Goal: Information Seeking & Learning: Learn about a topic

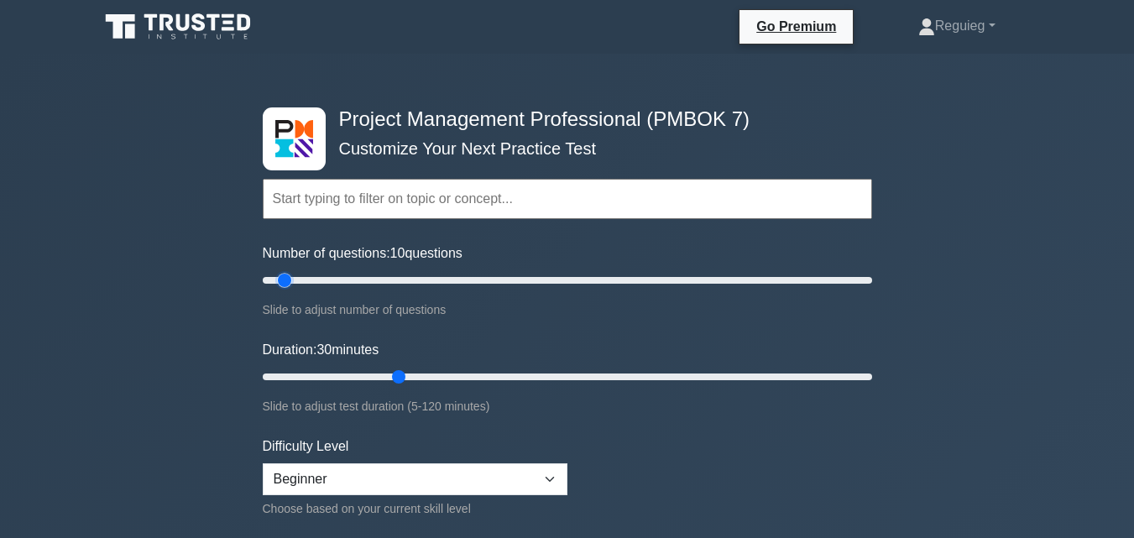
drag, startPoint x: 327, startPoint y: 277, endPoint x: 283, endPoint y: 281, distance: 44.7
type input "10"
click at [283, 281] on input "Number of questions: 10 questions" at bounding box center [567, 280] width 609 height 20
drag, startPoint x: 399, startPoint y: 375, endPoint x: 329, endPoint y: 377, distance: 70.5
type input "15"
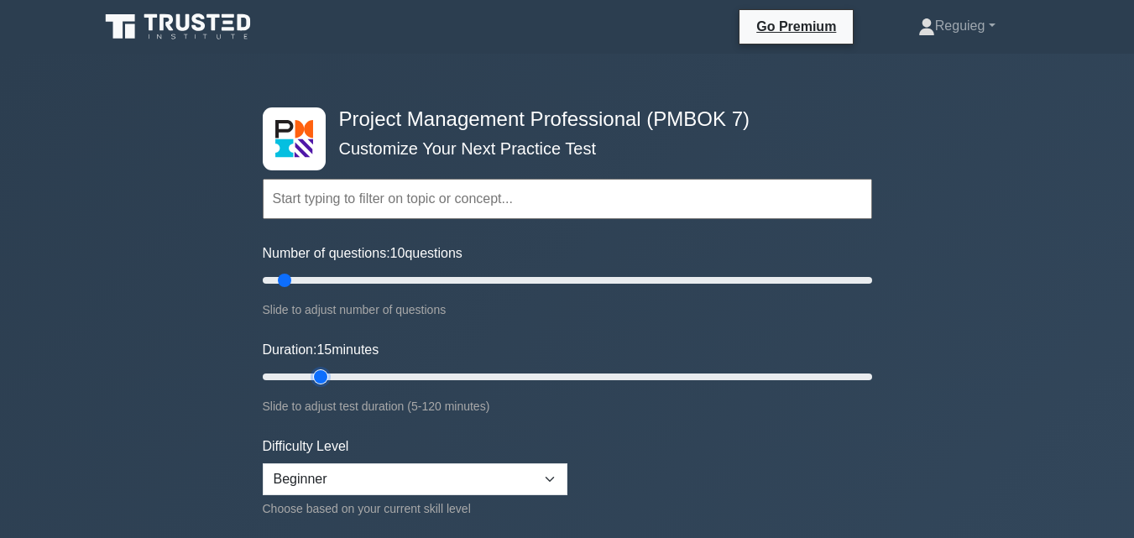
click at [329, 377] on input "Duration: 15 minutes" at bounding box center [567, 377] width 609 height 20
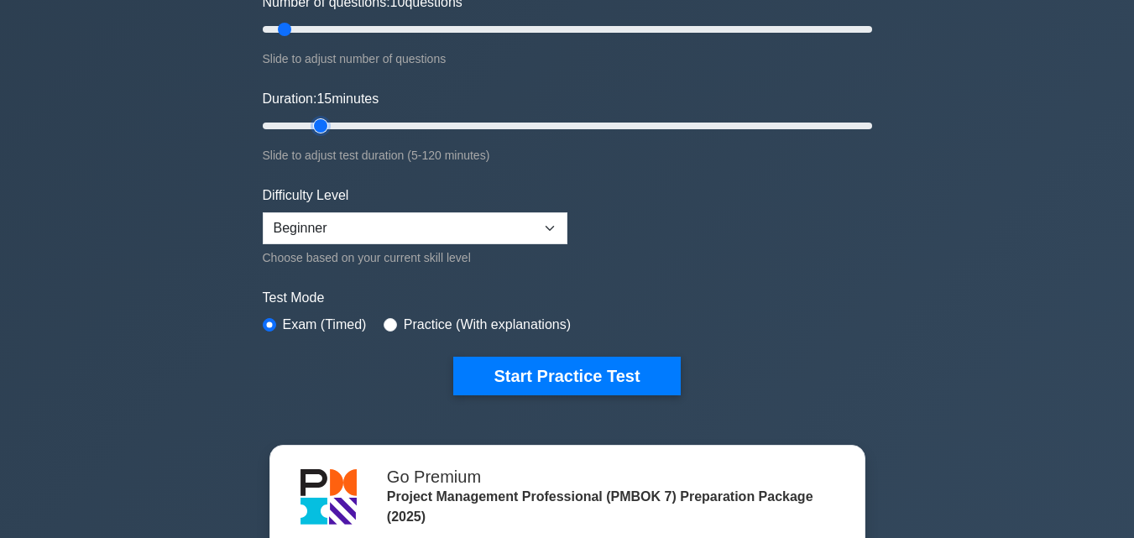
scroll to position [252, 0]
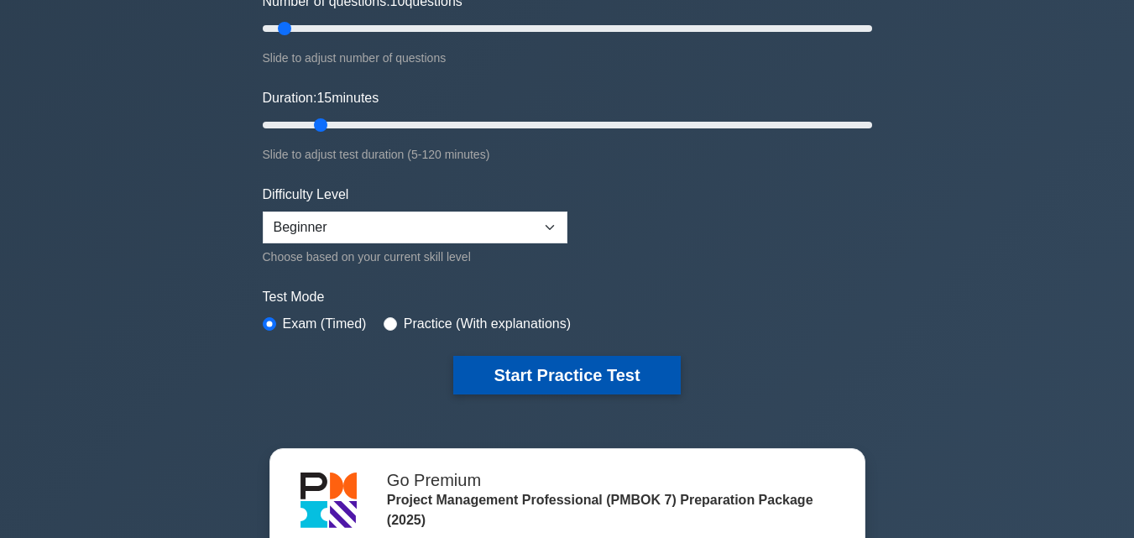
click at [551, 378] on button "Start Practice Test" at bounding box center [566, 375] width 227 height 39
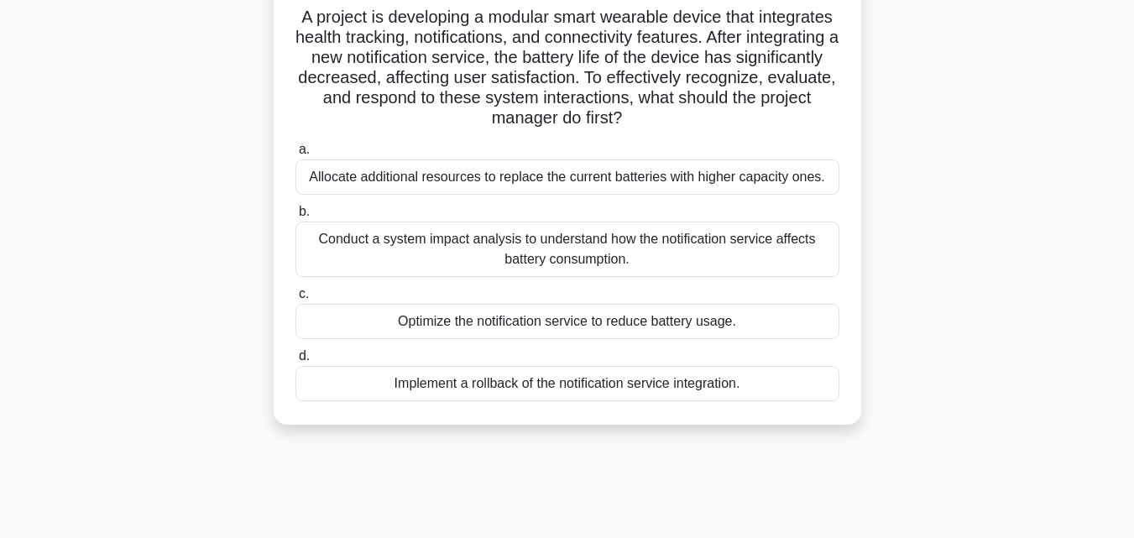
scroll to position [168, 0]
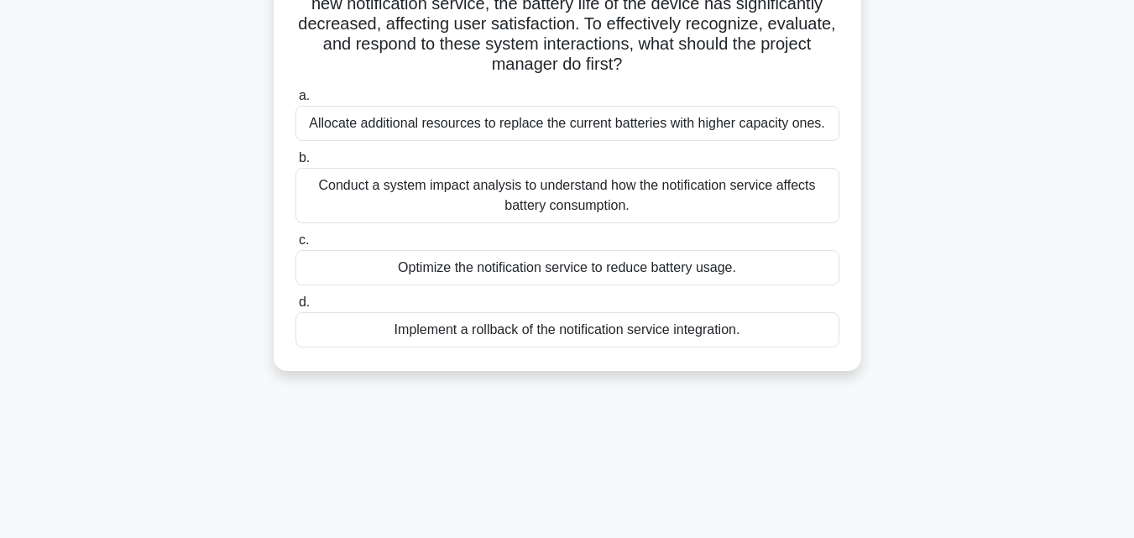
click at [461, 199] on div "Conduct a system impact analysis to understand how the notification service aff…" at bounding box center [567, 195] width 544 height 55
click at [295, 164] on input "b. Conduct a system impact analysis to understand how the notification service …" at bounding box center [295, 158] width 0 height 11
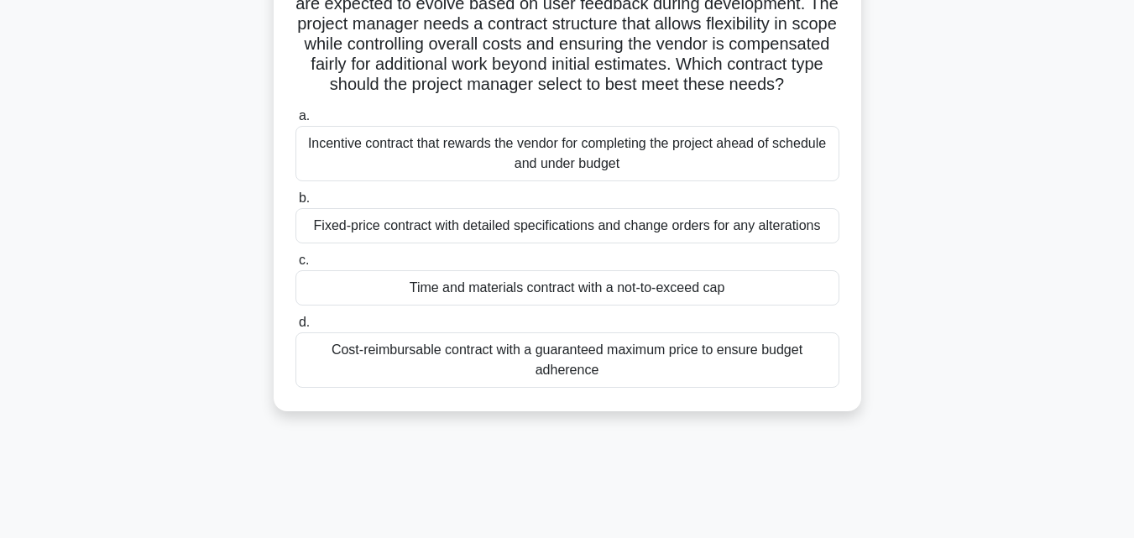
click at [425, 243] on div "Fixed-price contract with detailed specifications and change orders for any alt…" at bounding box center [567, 225] width 544 height 35
click at [295, 204] on input "b. Fixed-price contract with detailed specifications and change orders for any …" at bounding box center [295, 198] width 0 height 11
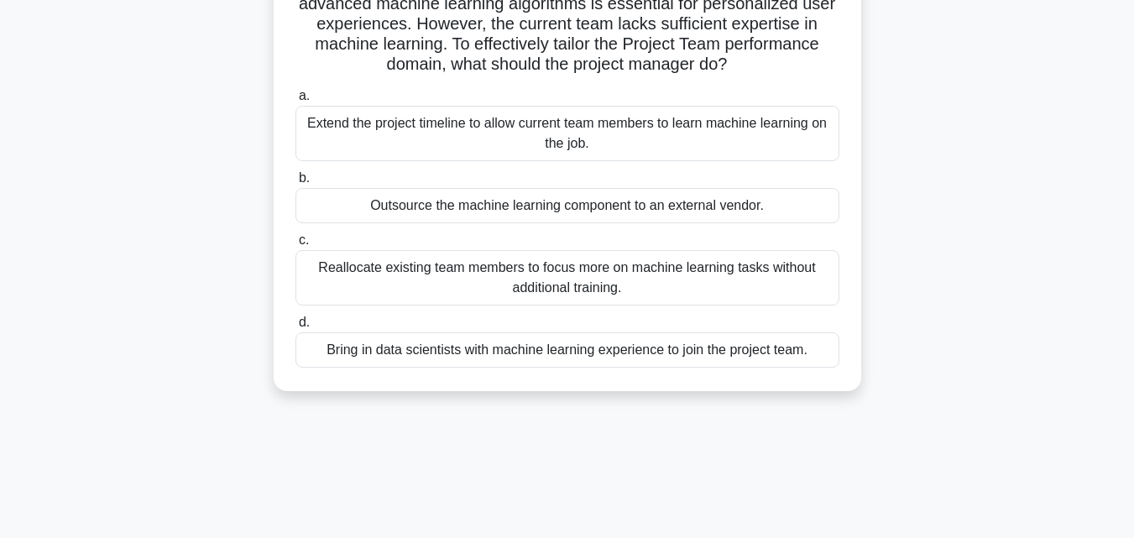
click at [416, 355] on div "Bring in data scientists with machine learning experience to join the project t…" at bounding box center [567, 349] width 544 height 35
click at [295, 328] on input "d. Bring in data scientists with machine learning experience to join the projec…" at bounding box center [295, 322] width 0 height 11
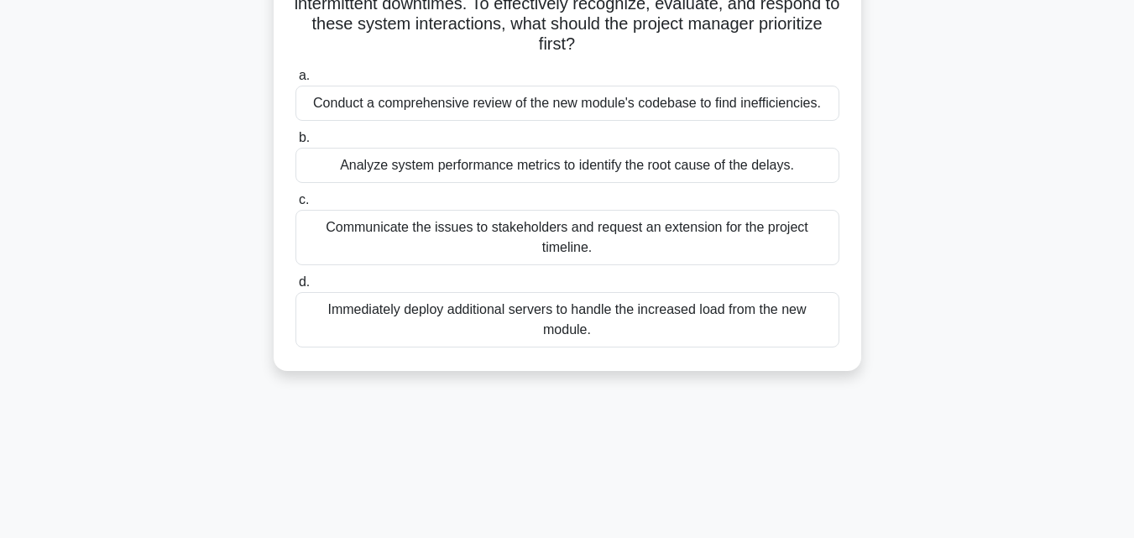
scroll to position [84, 0]
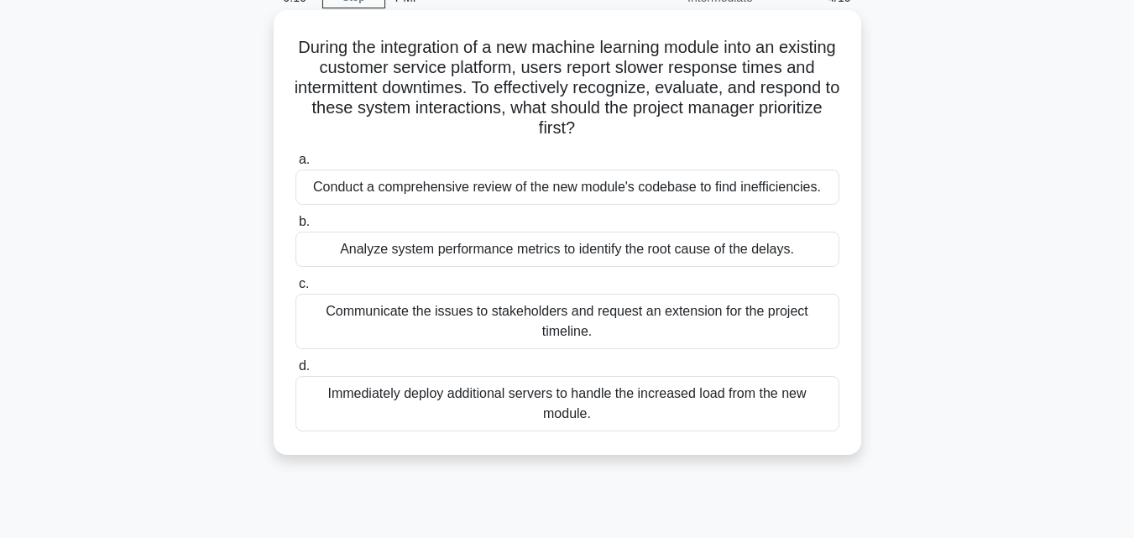
click at [430, 253] on div "Analyze system performance metrics to identify the root cause of the delays." at bounding box center [567, 249] width 544 height 35
click at [295, 227] on input "b. Analyze system performance metrics to identify the root cause of the delays." at bounding box center [295, 222] width 0 height 11
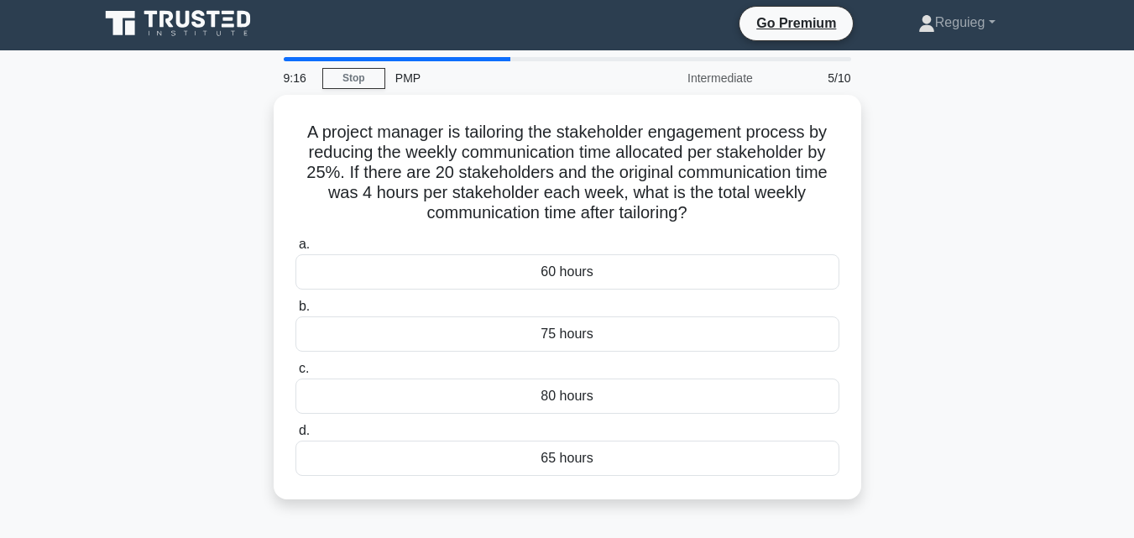
scroll to position [0, 0]
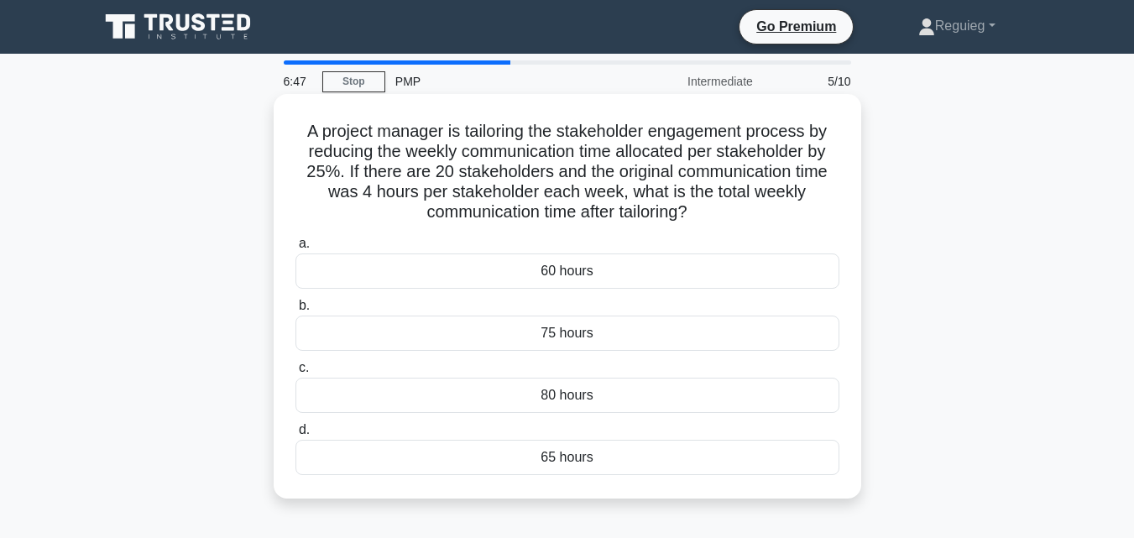
click at [351, 279] on div "60 hours" at bounding box center [567, 270] width 544 height 35
click at [295, 249] on input "a. 60 hours" at bounding box center [295, 243] width 0 height 11
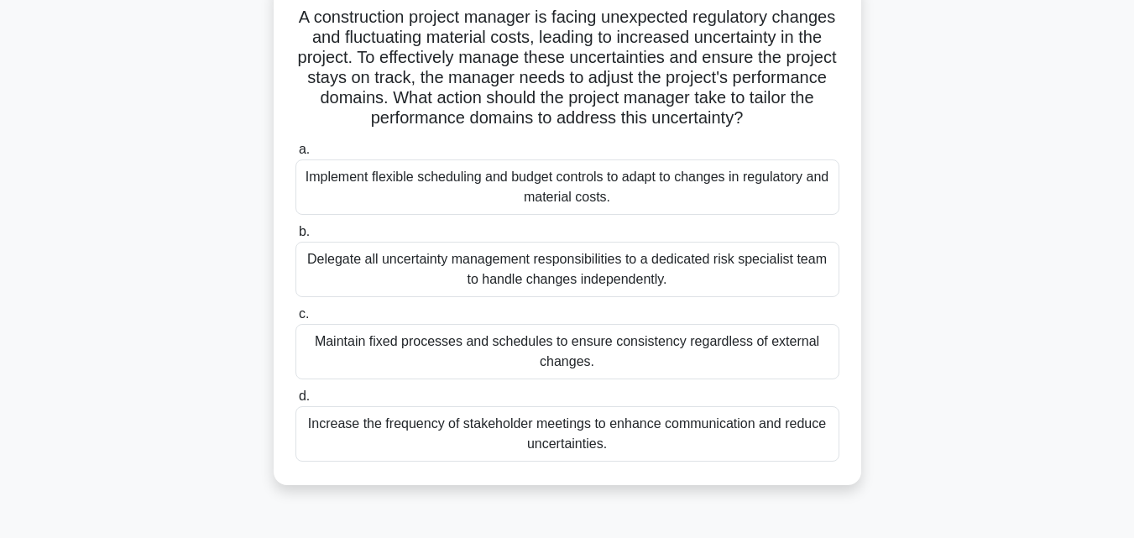
scroll to position [84, 0]
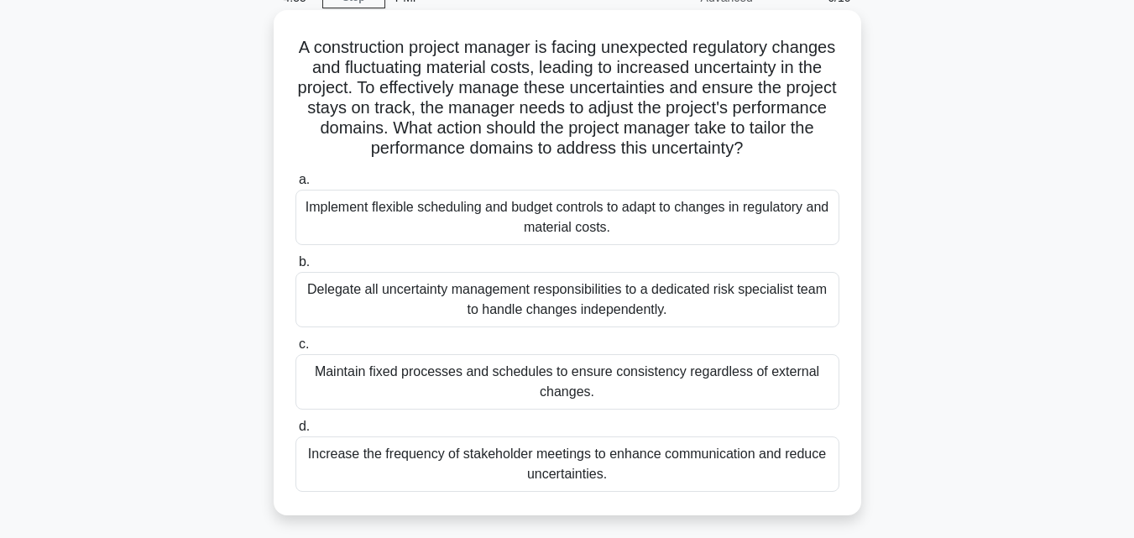
click at [463, 221] on div "Implement flexible scheduling and budget controls to adapt to changes in regula…" at bounding box center [567, 217] width 544 height 55
click at [295, 185] on input "a. Implement flexible scheduling and budget controls to adapt to changes in reg…" at bounding box center [295, 180] width 0 height 11
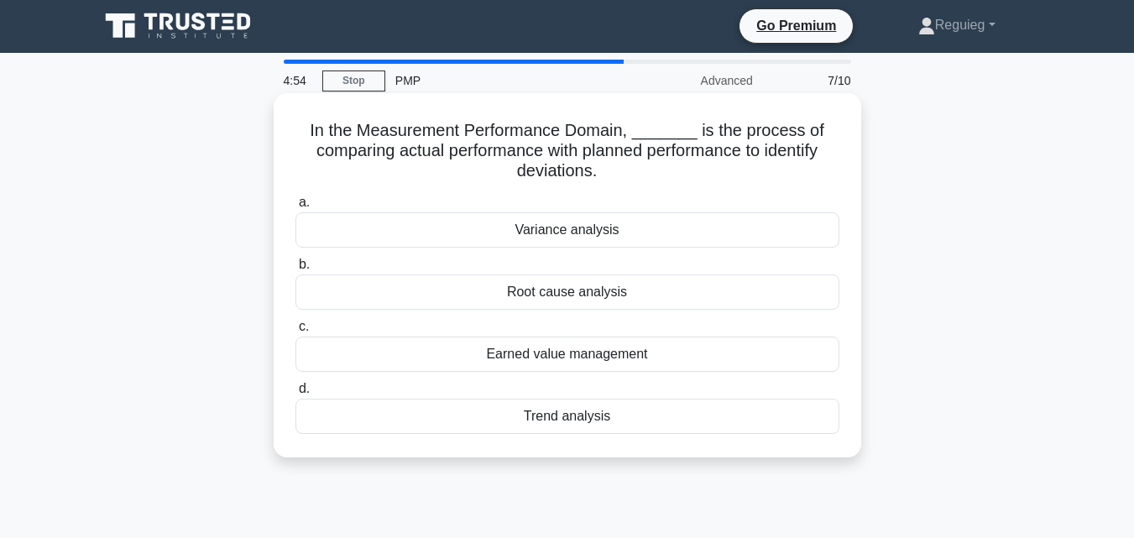
scroll to position [0, 0]
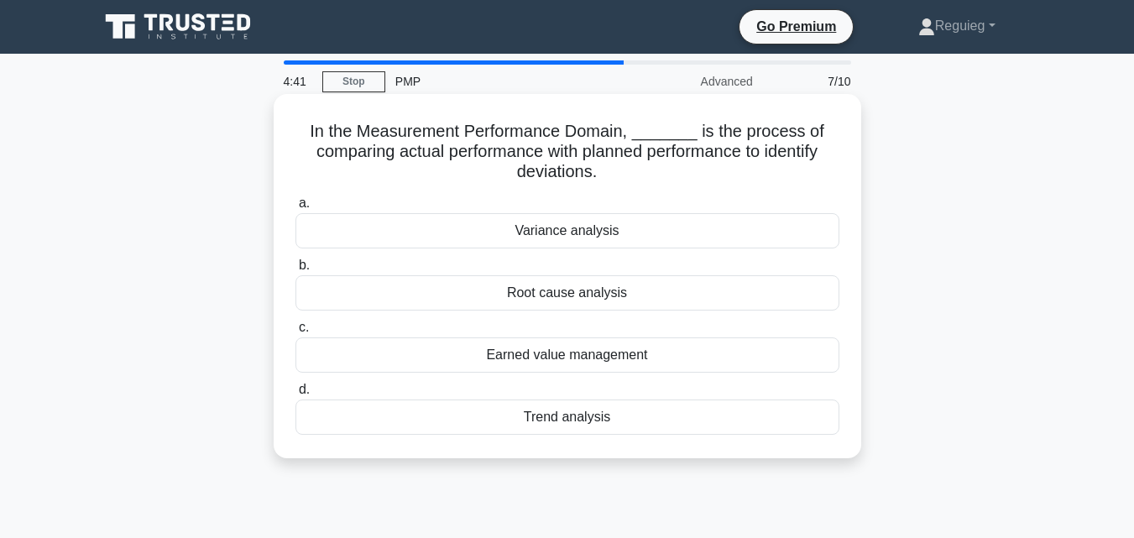
click at [551, 234] on div "Variance analysis" at bounding box center [567, 230] width 544 height 35
click at [295, 209] on input "a. Variance analysis" at bounding box center [295, 203] width 0 height 11
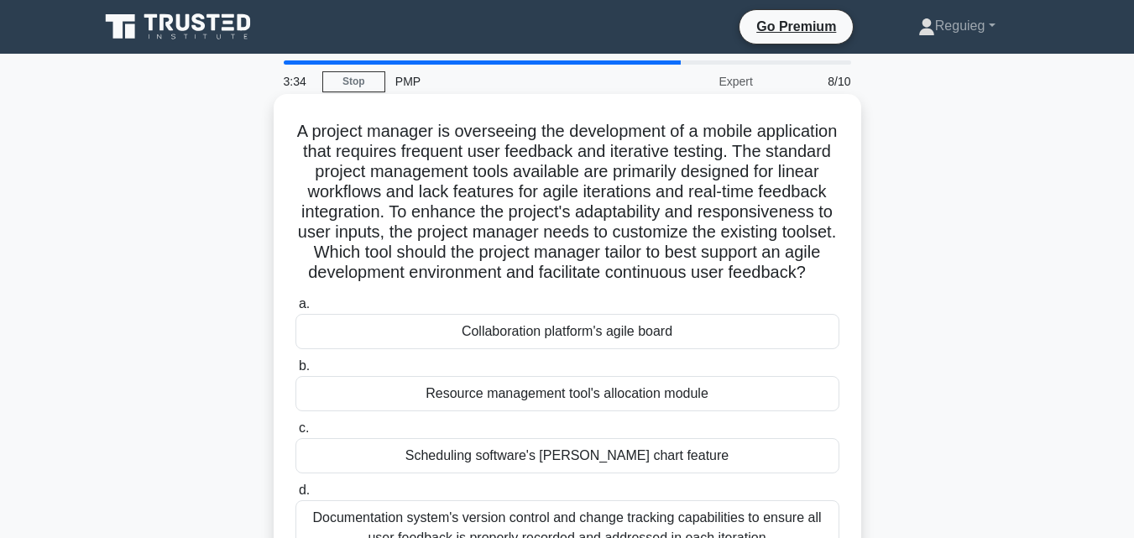
click at [557, 349] on div "Collaboration platform's agile board" at bounding box center [567, 331] width 544 height 35
click at [295, 310] on input "a. Collaboration platform's agile board" at bounding box center [295, 304] width 0 height 11
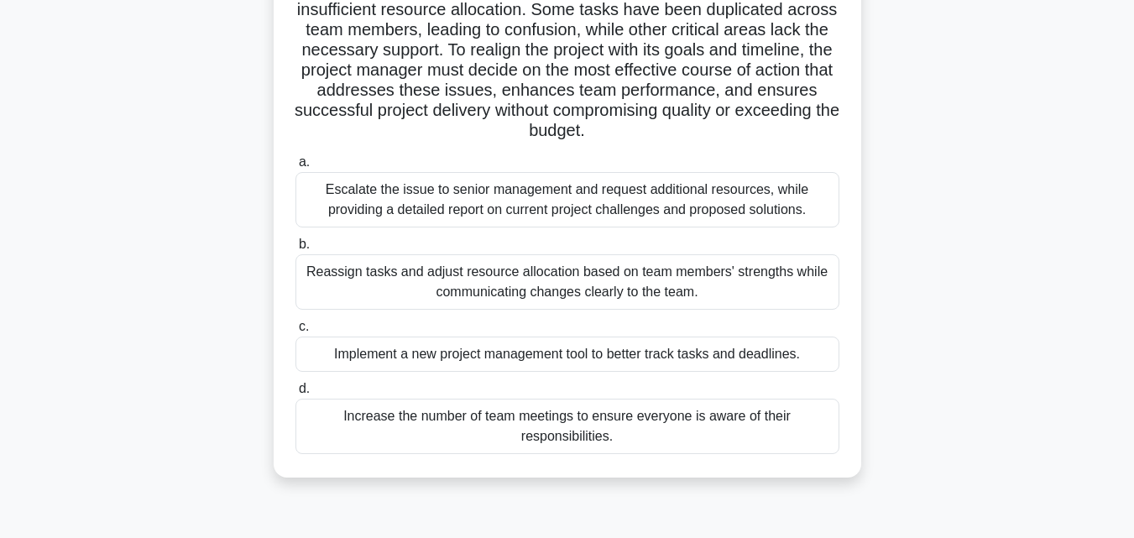
scroll to position [252, 0]
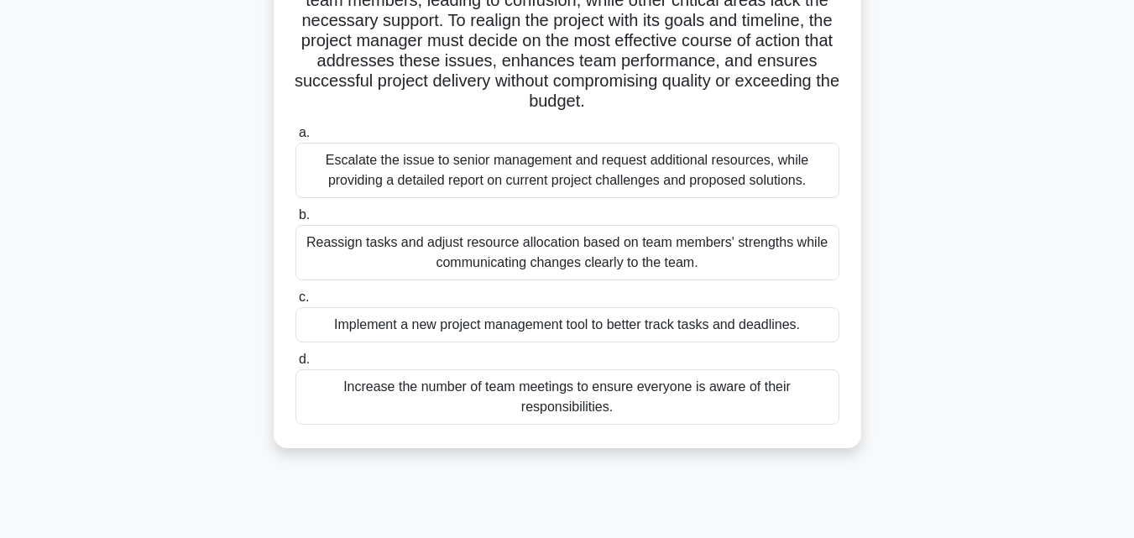
click at [612, 265] on div "Reassign tasks and adjust resource allocation based on team members' strengths …" at bounding box center [567, 252] width 544 height 55
click at [295, 221] on input "b. Reassign tasks and adjust resource allocation based on team members' strengt…" at bounding box center [295, 215] width 0 height 11
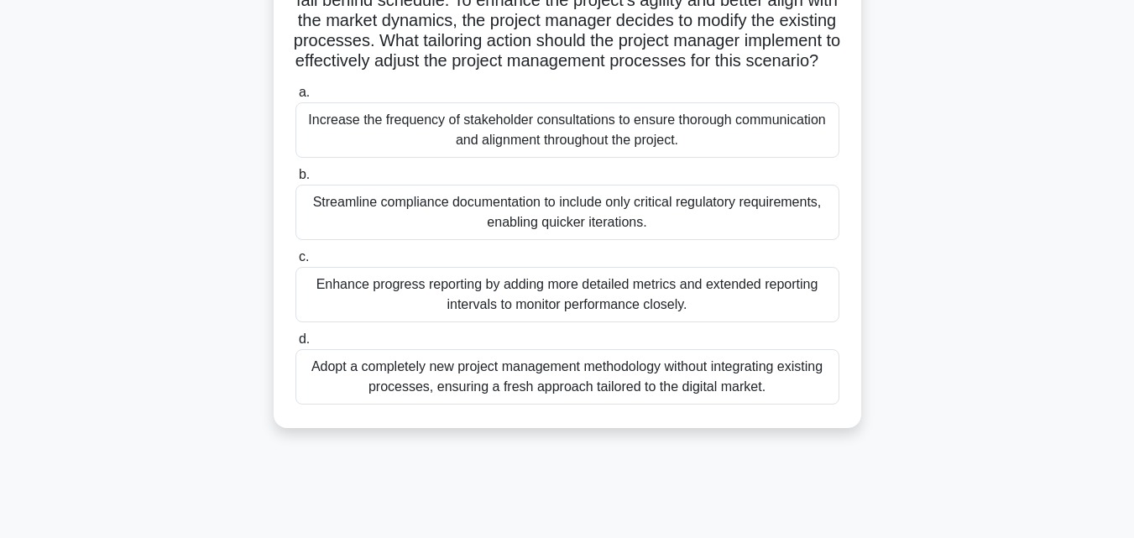
click at [373, 322] on div "Enhance progress reporting by adding more detailed metrics and extended reporti…" at bounding box center [567, 294] width 544 height 55
click at [295, 263] on input "c. Enhance progress reporting by adding more detailed metrics and extended repo…" at bounding box center [295, 257] width 0 height 11
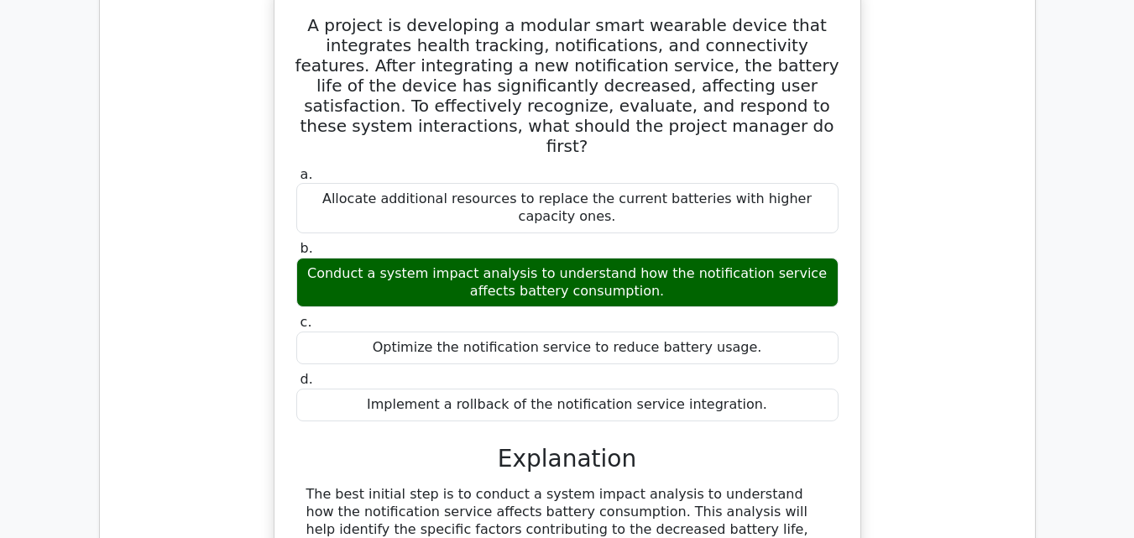
scroll to position [1678, 0]
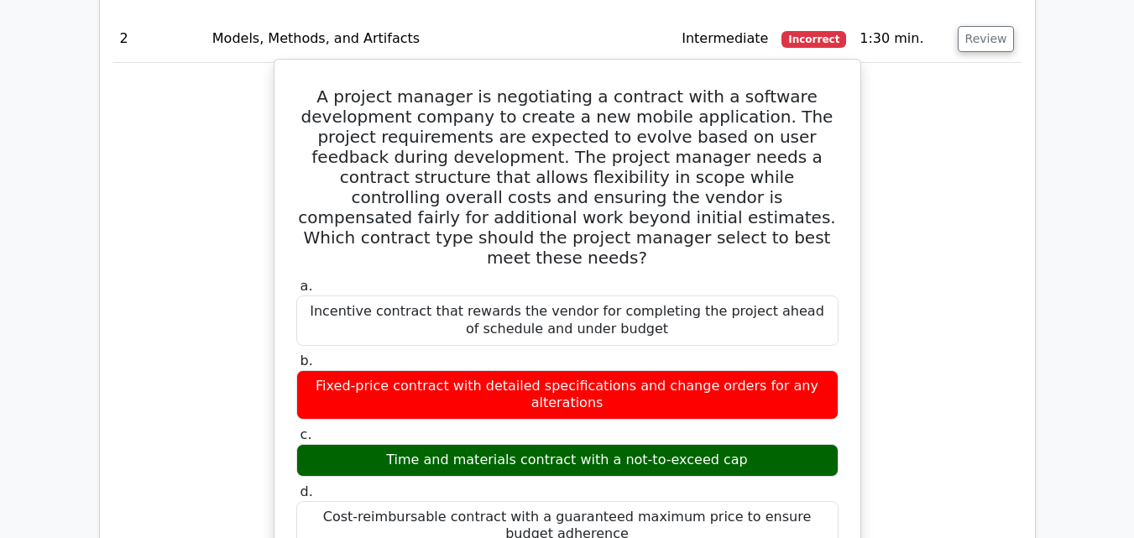
scroll to position [2266, 0]
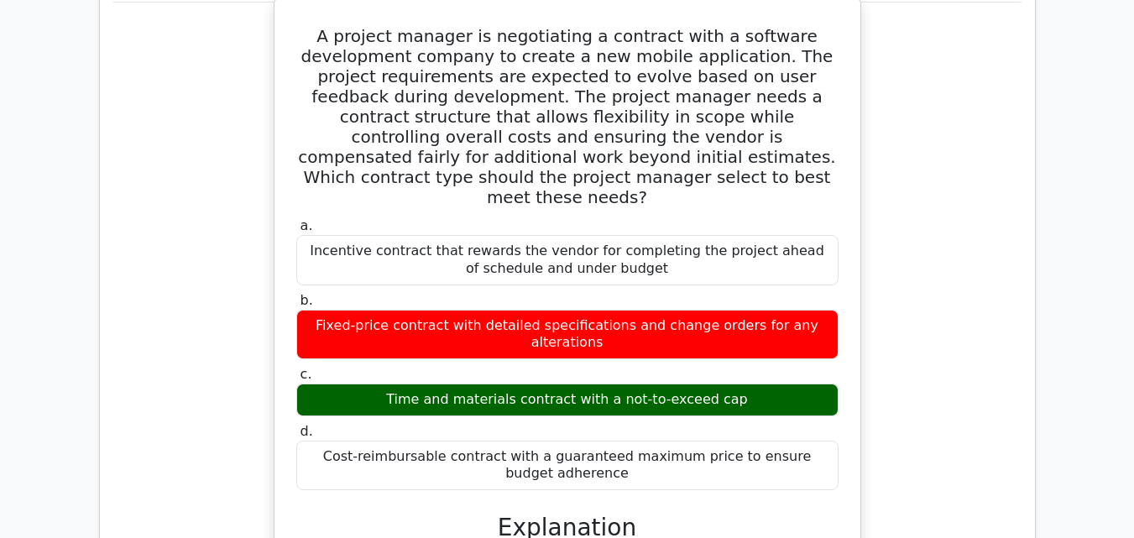
drag, startPoint x: 746, startPoint y: 180, endPoint x: 379, endPoint y: 173, distance: 366.8
click at [379, 384] on div "Time and materials contract with a not-to-exceed cap" at bounding box center [567, 400] width 542 height 33
copy div "Time and materials contract with a not-to-exceed cap"
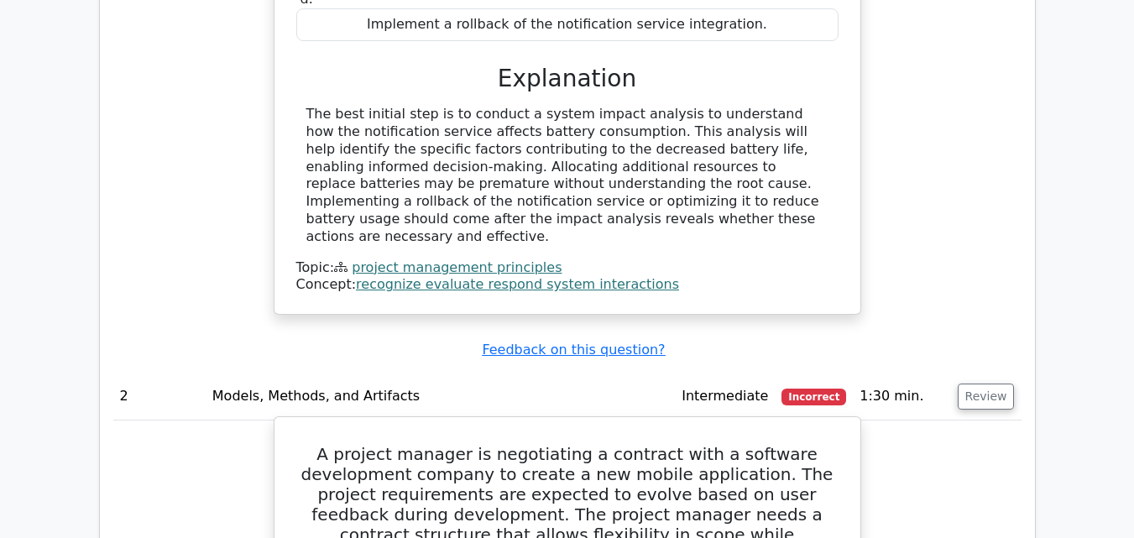
scroll to position [1846, 0]
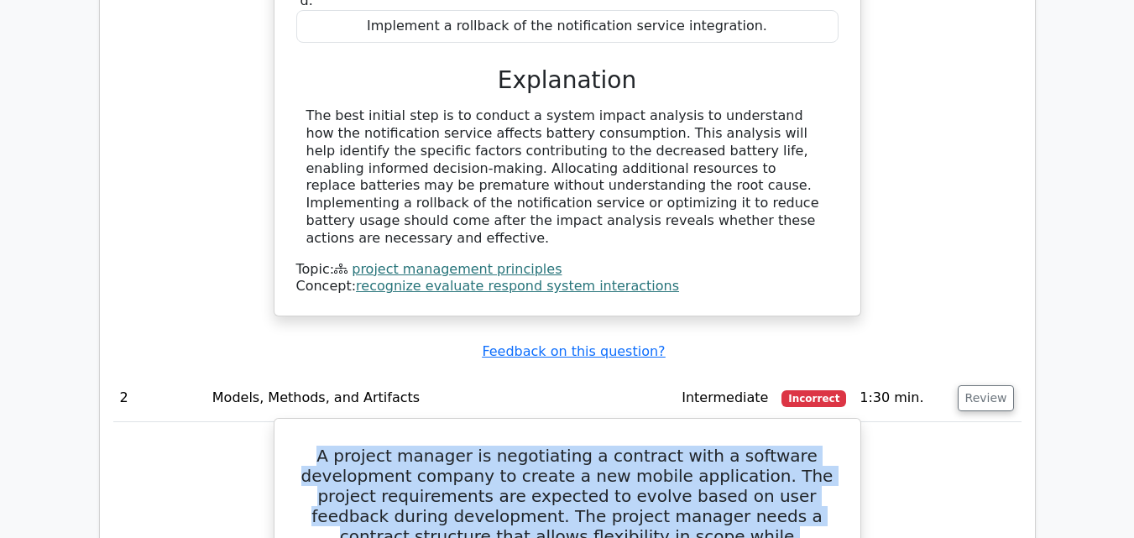
drag, startPoint x: 339, startPoint y: 274, endPoint x: 673, endPoint y: 437, distance: 372.0
copy div "A project manager is negotiating a contract with a software development company…"
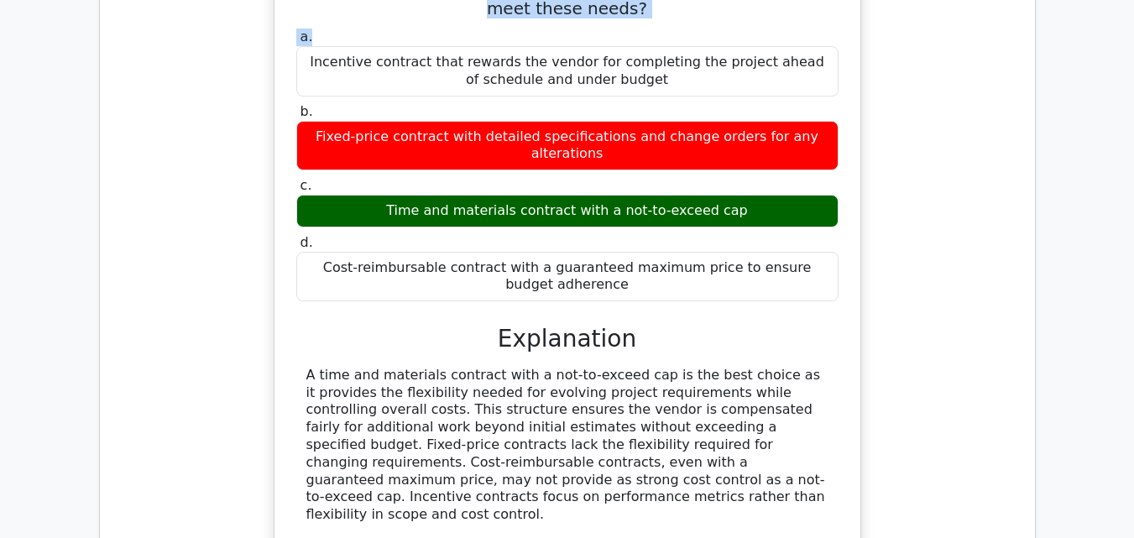
scroll to position [2769, 0]
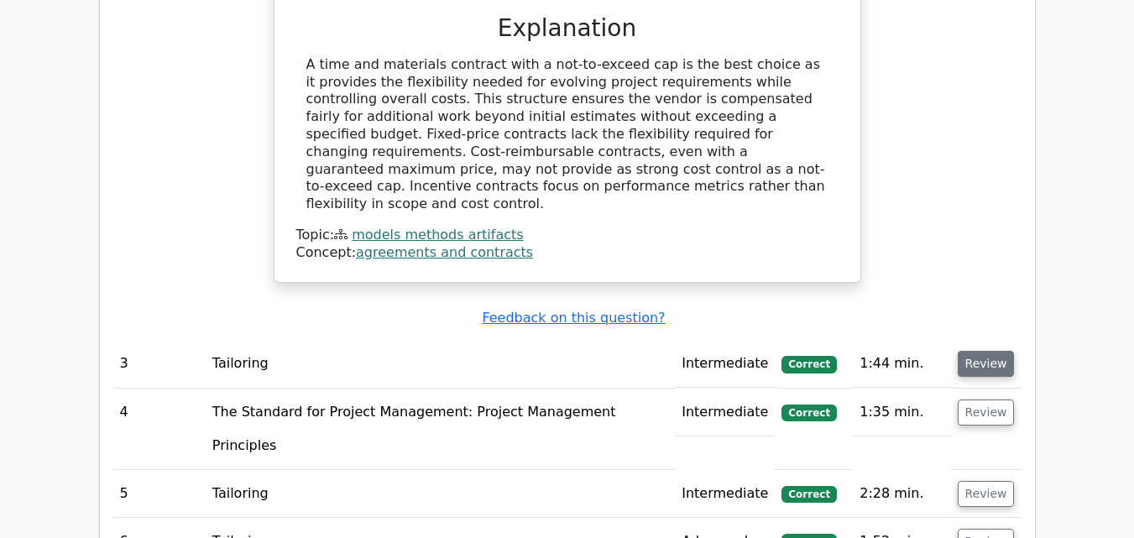
click at [984, 351] on button "Review" at bounding box center [986, 364] width 57 height 26
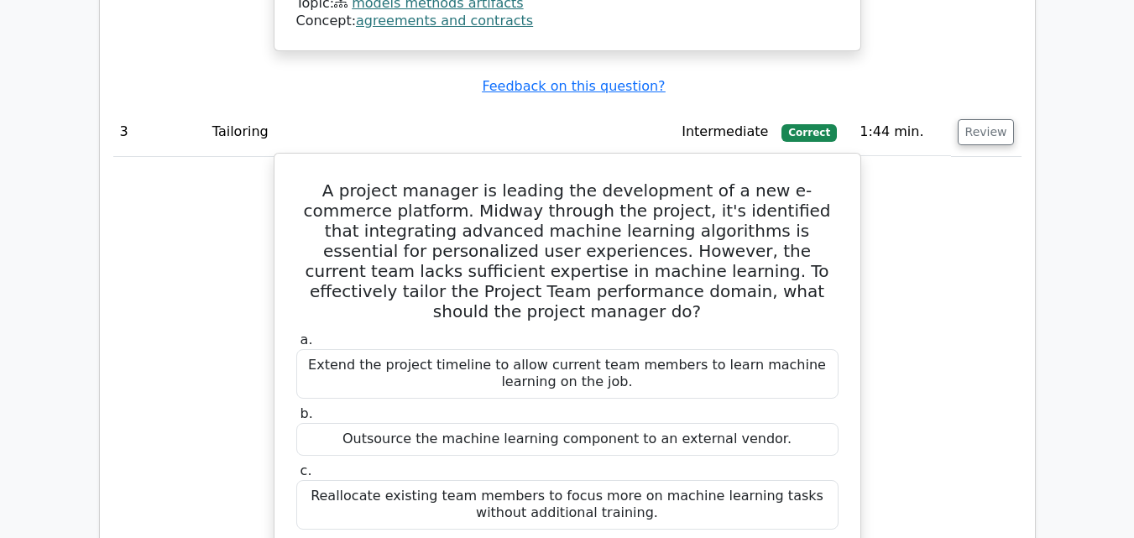
scroll to position [3441, 0]
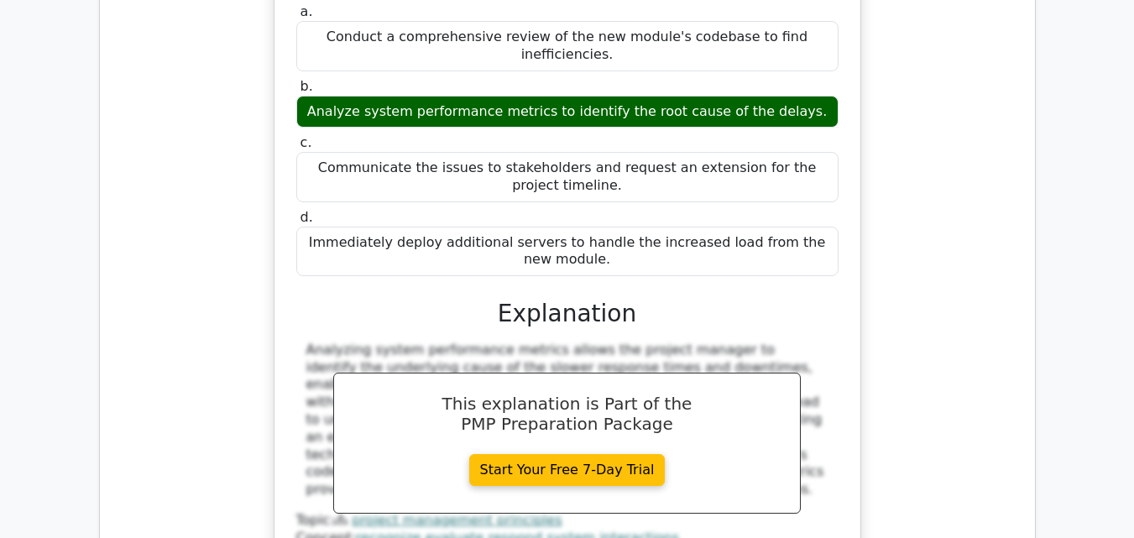
scroll to position [4364, 0]
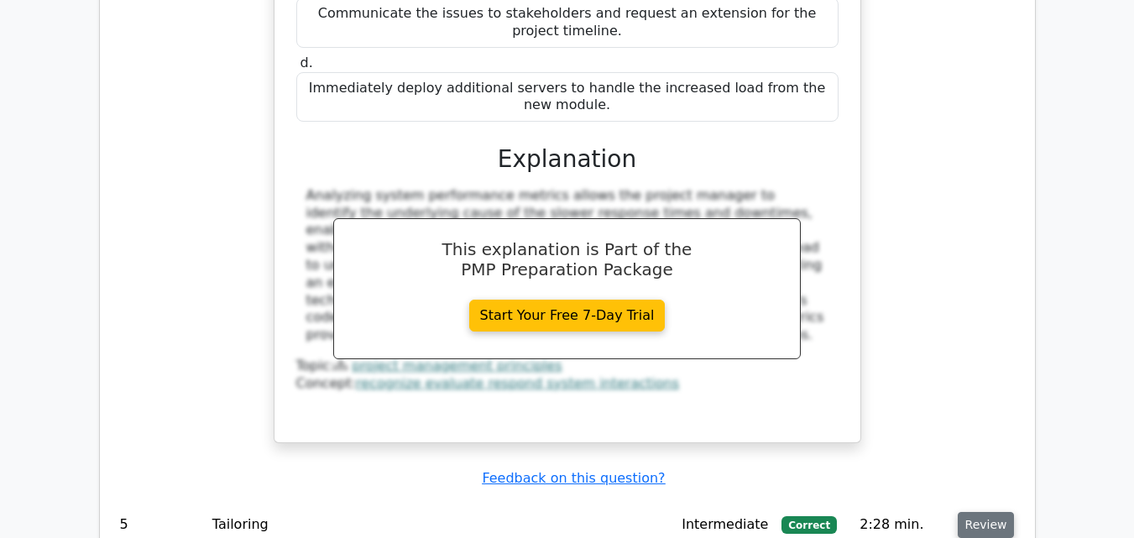
click at [988, 512] on button "Review" at bounding box center [986, 525] width 57 height 26
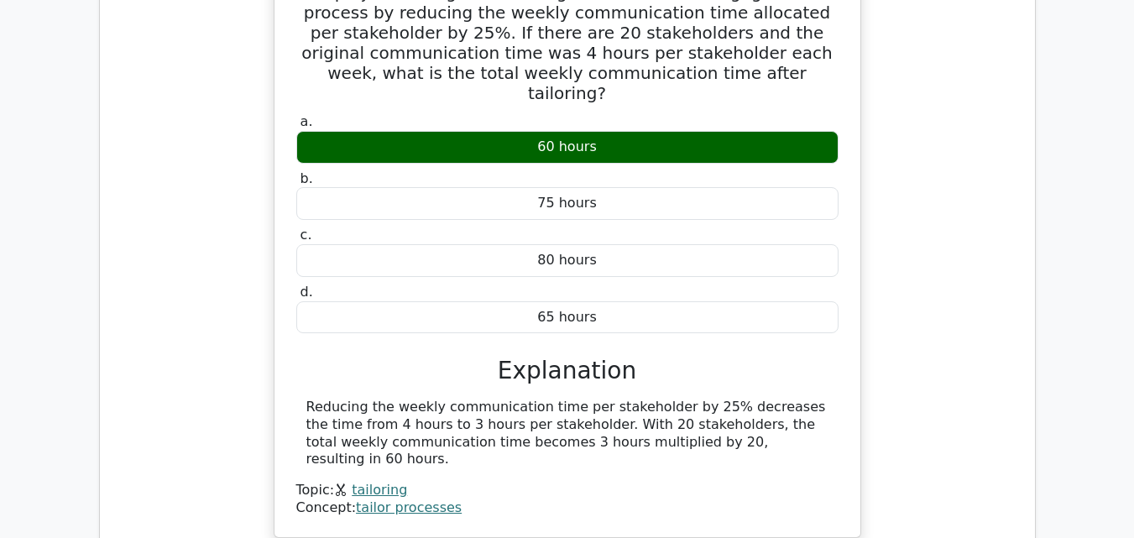
scroll to position [5119, 0]
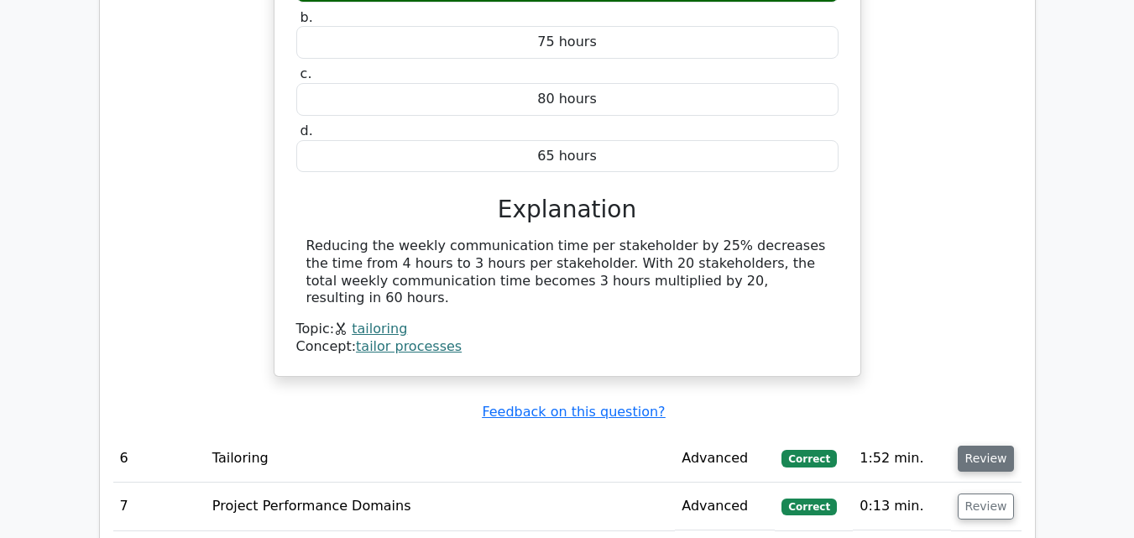
click at [962, 446] on button "Review" at bounding box center [986, 459] width 57 height 26
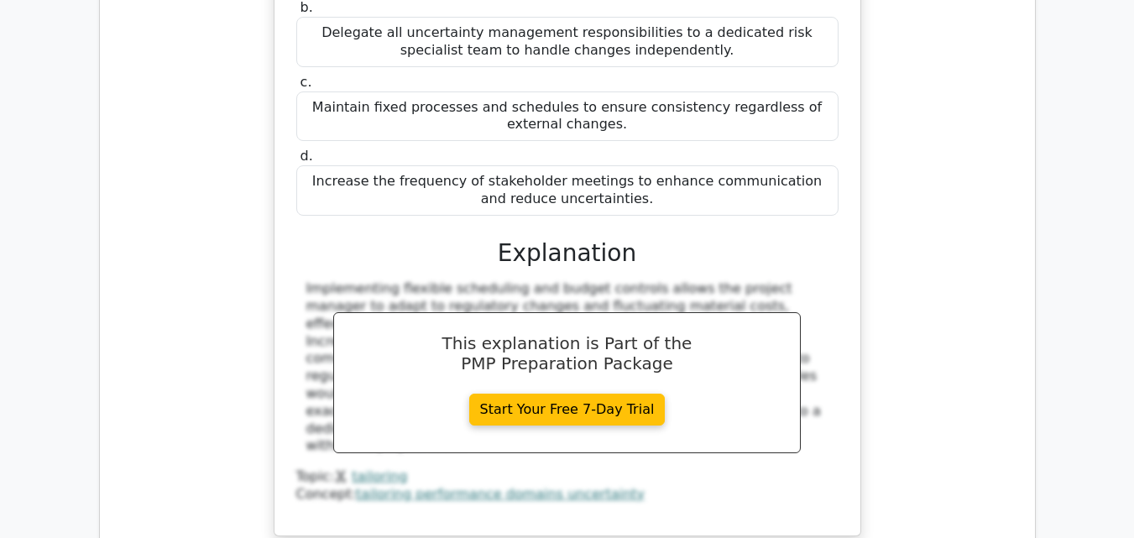
scroll to position [5875, 0]
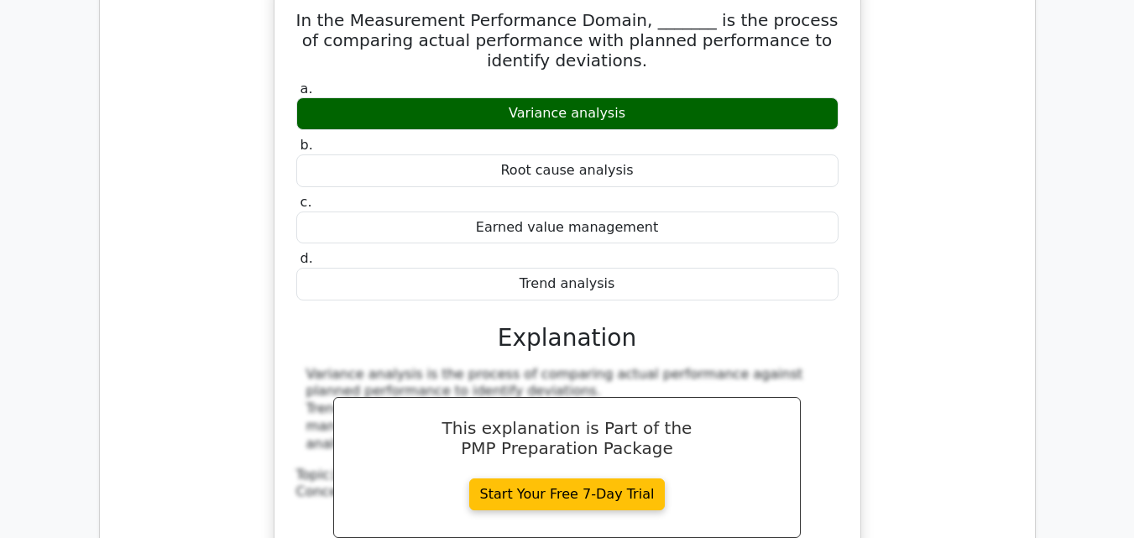
scroll to position [6546, 0]
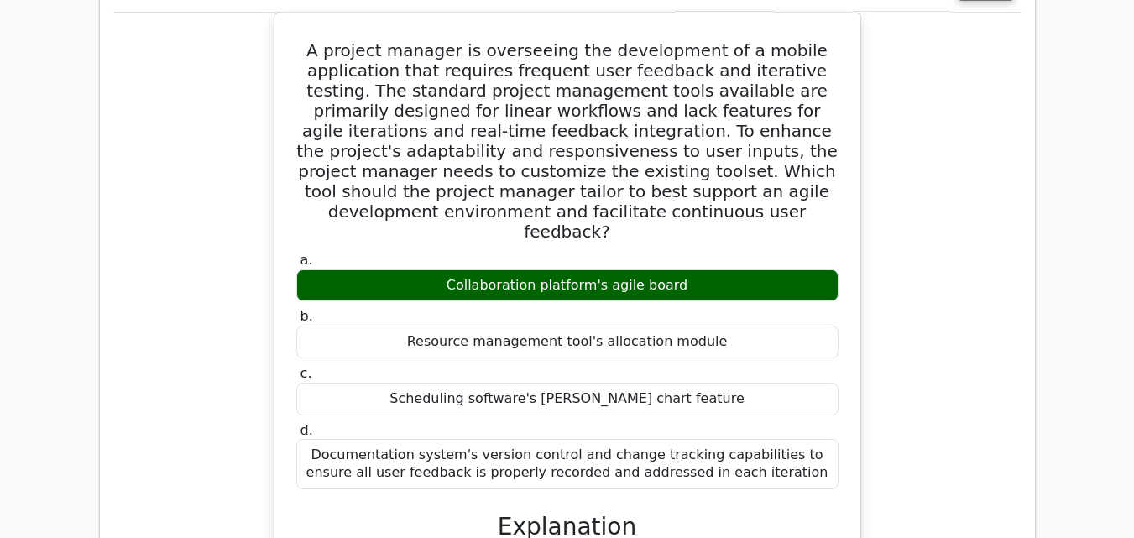
scroll to position [7553, 0]
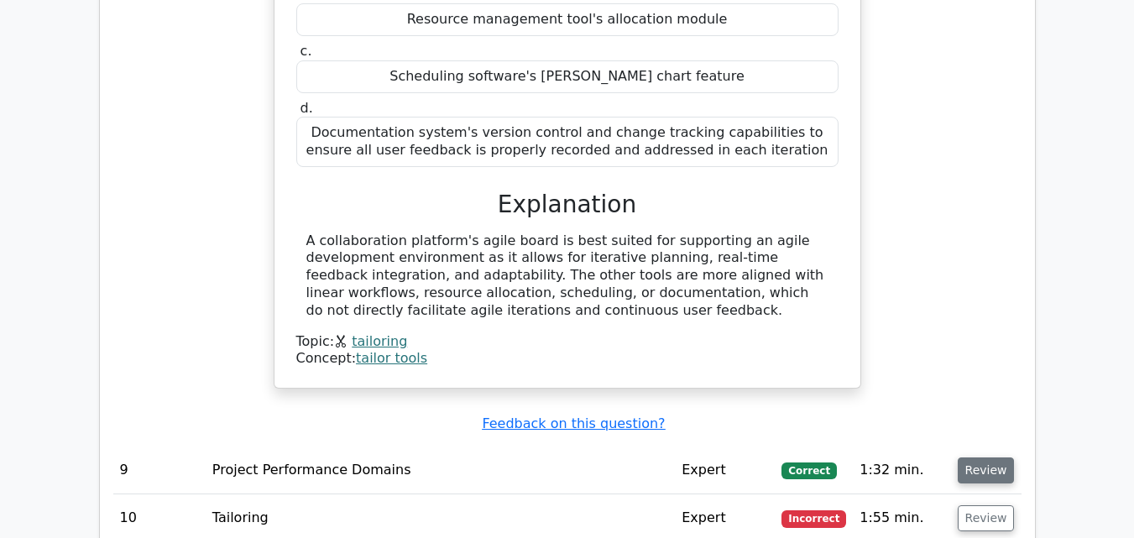
click at [975, 457] on button "Review" at bounding box center [986, 470] width 57 height 26
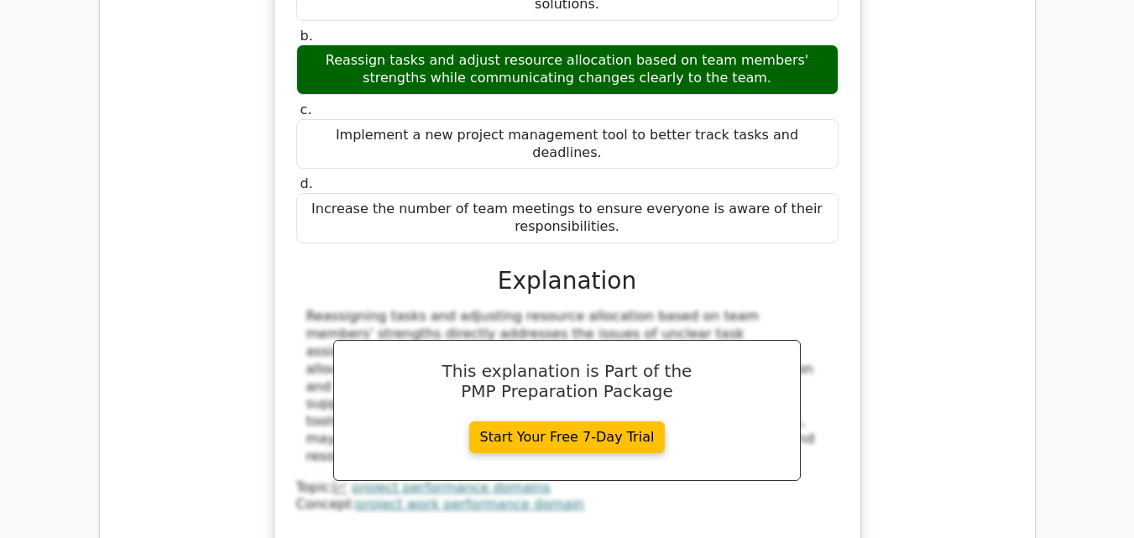
scroll to position [8476, 0]
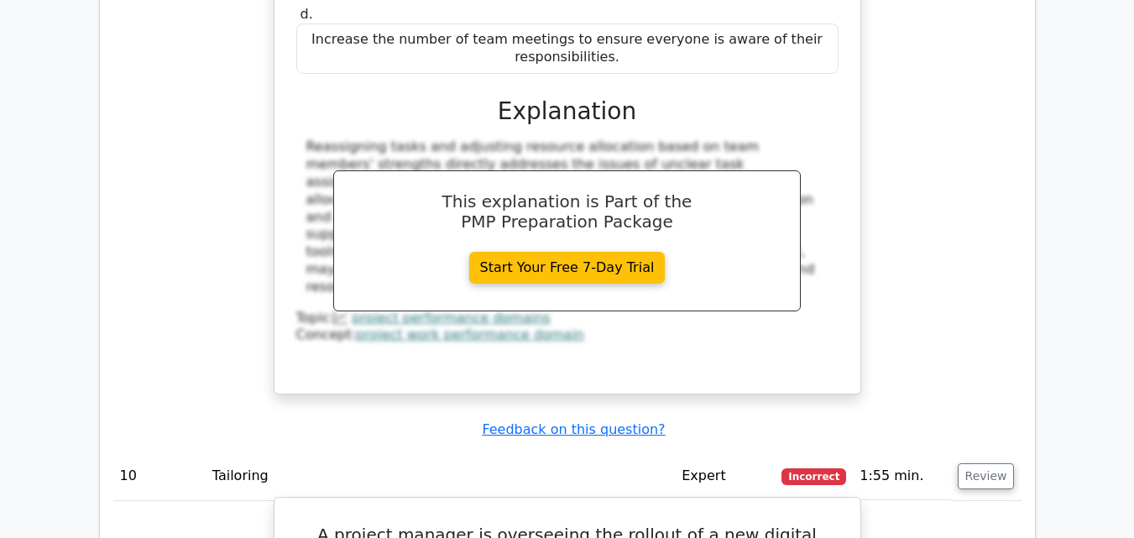
scroll to position [8560, 0]
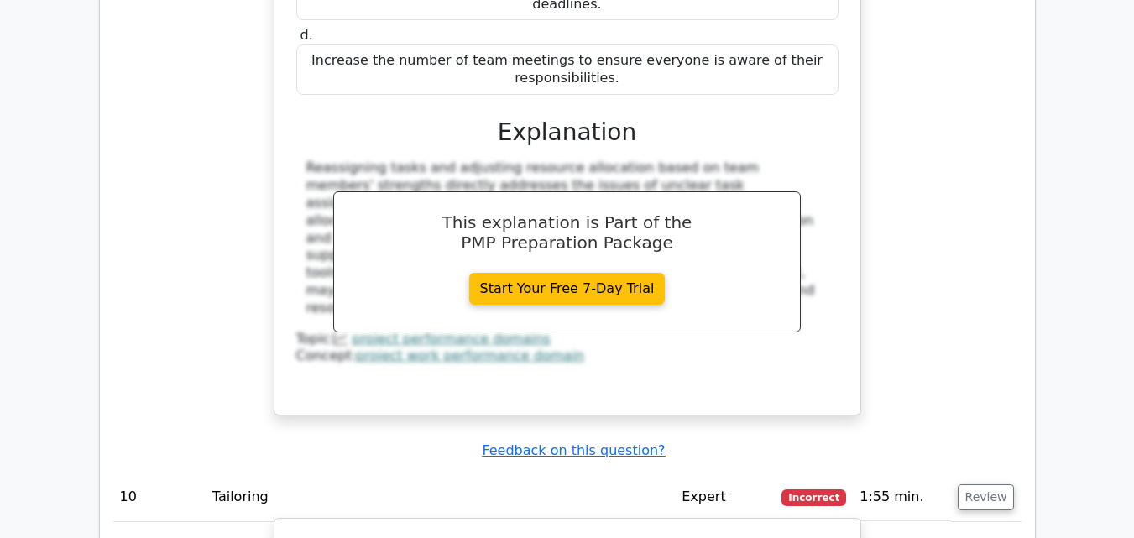
drag, startPoint x: 671, startPoint y: 343, endPoint x: 284, endPoint y: 118, distance: 447.5
copy h5 "A project manager is overseeing the rollout of a new digital marketing platform…"
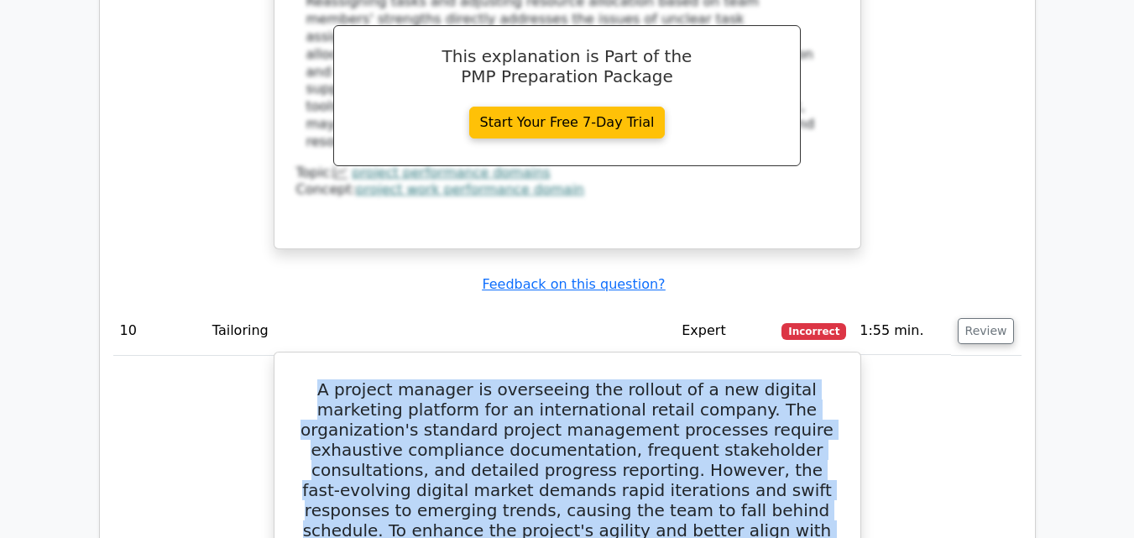
scroll to position [8728, 0]
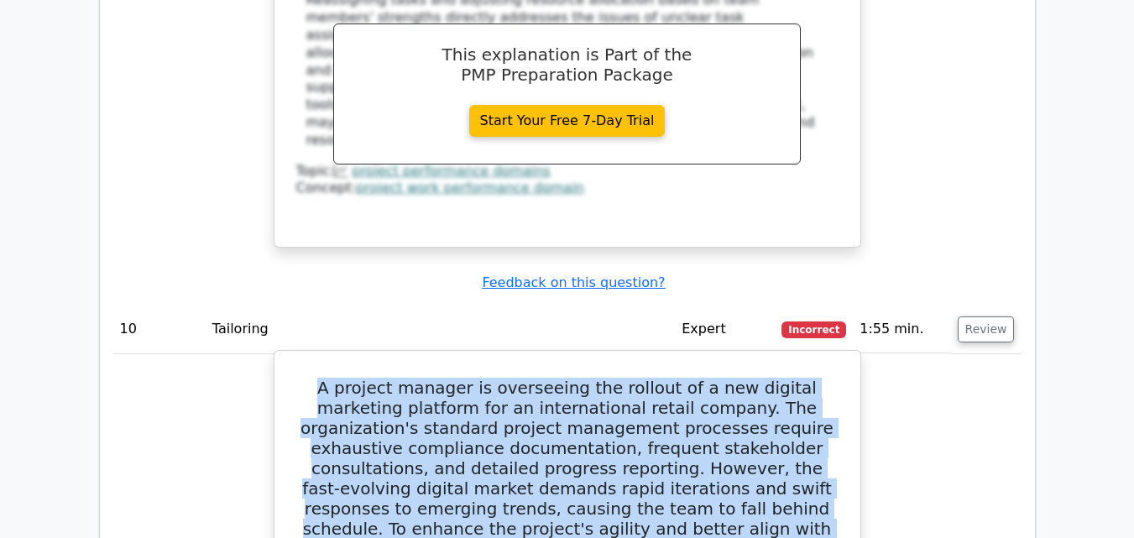
drag, startPoint x: 704, startPoint y: 311, endPoint x: 335, endPoint y: 289, distance: 370.0
copy div "Streamline compliance documentation to include only critical regulatory require…"
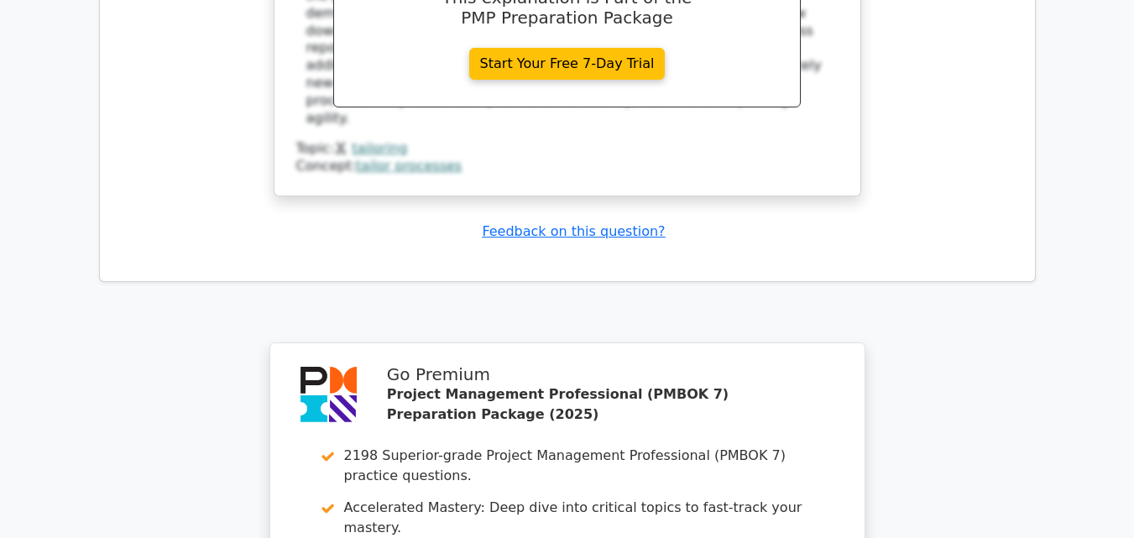
scroll to position [9885, 0]
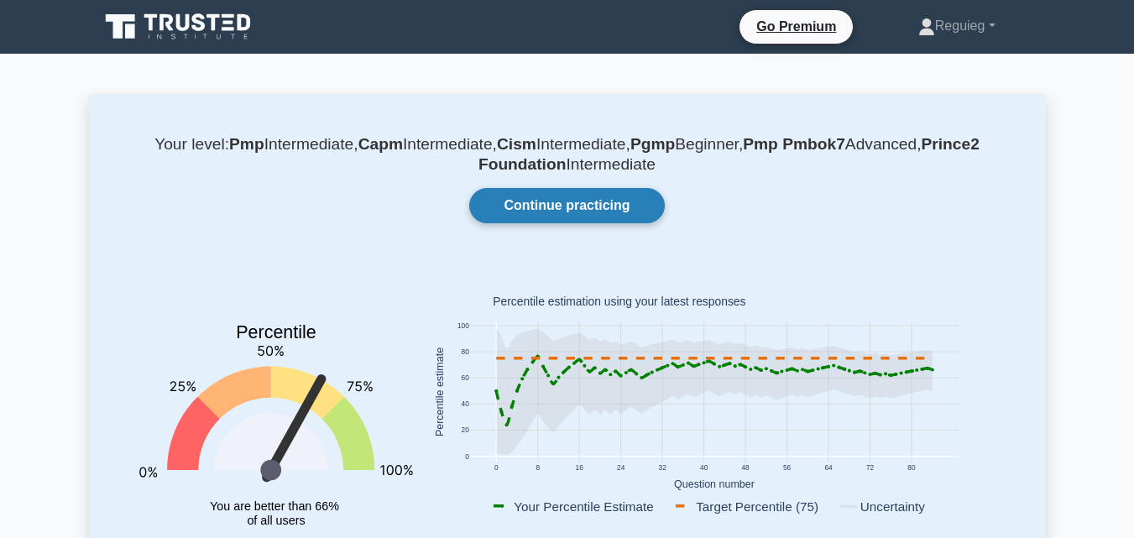
click at [592, 203] on link "Continue practicing" at bounding box center [566, 205] width 195 height 35
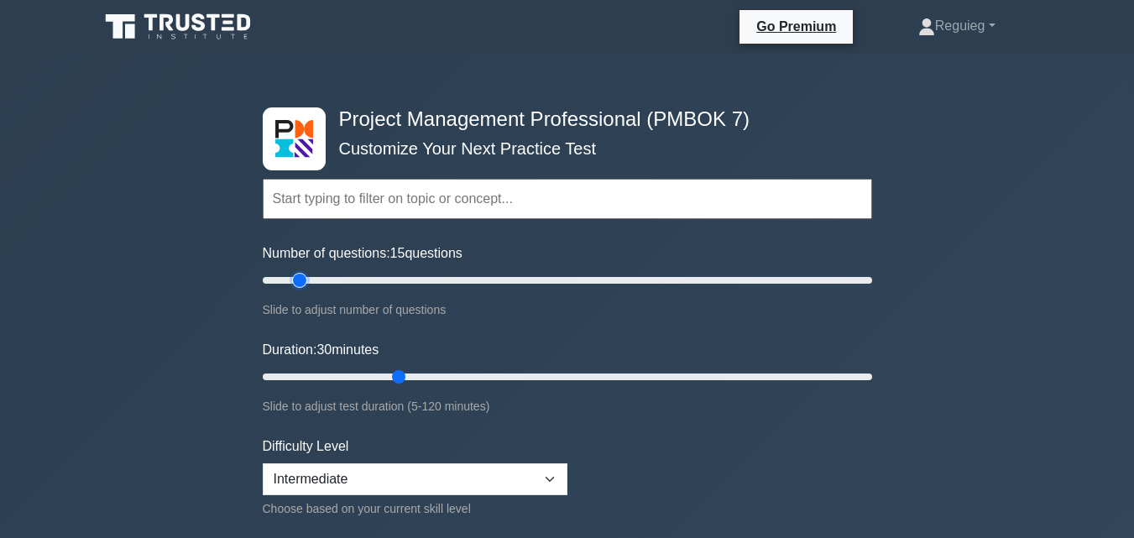
drag, startPoint x: 328, startPoint y: 276, endPoint x: 299, endPoint y: 284, distance: 30.3
type input "15"
click at [299, 284] on input "Number of questions: 15 questions" at bounding box center [567, 280] width 609 height 20
drag, startPoint x: 399, startPoint y: 377, endPoint x: 326, endPoint y: 377, distance: 72.2
type input "15"
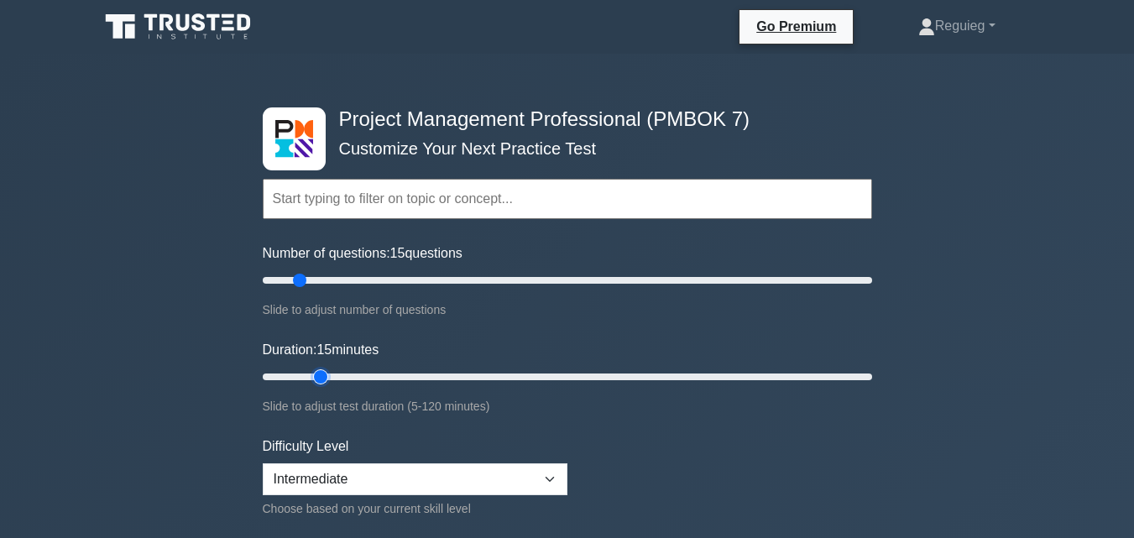
click at [326, 377] on input "Duration: 15 minutes" at bounding box center [567, 377] width 609 height 20
drag, startPoint x: 302, startPoint y: 284, endPoint x: 290, endPoint y: 283, distance: 12.6
type input "10"
click at [290, 283] on input "Number of questions: 10 questions" at bounding box center [567, 280] width 609 height 20
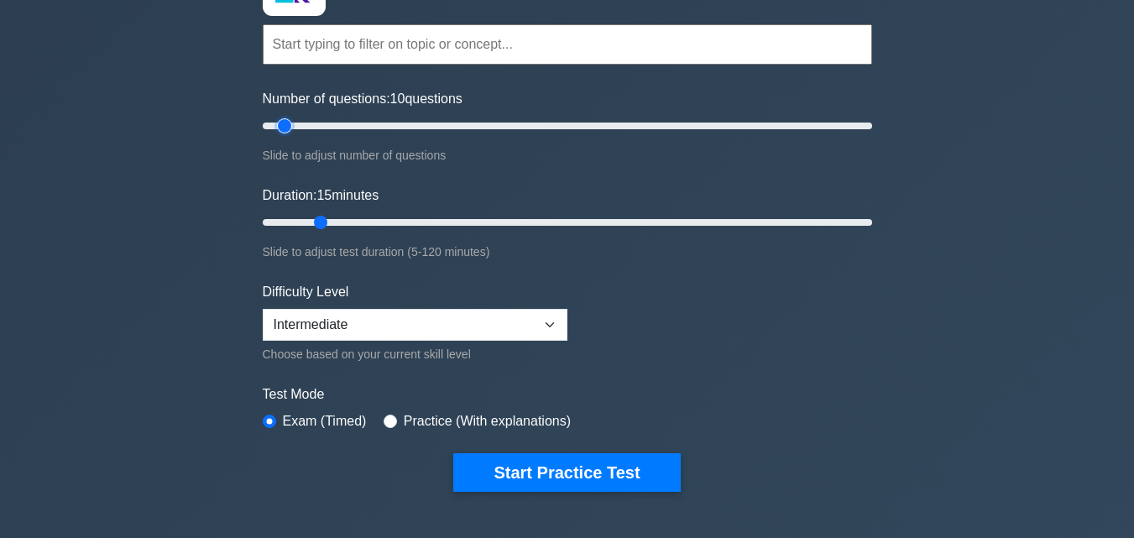
scroll to position [252, 0]
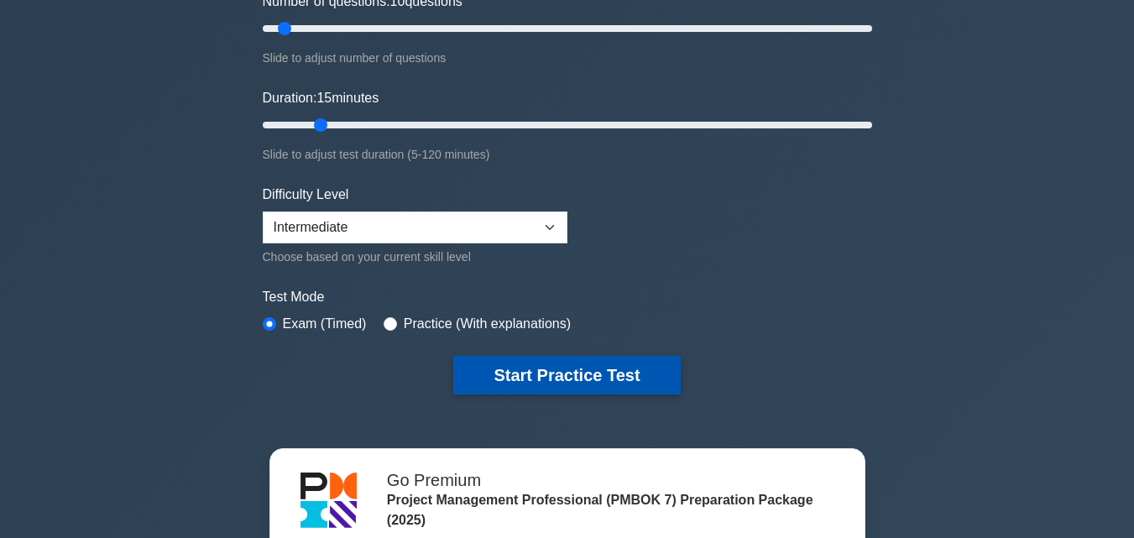
click at [529, 376] on button "Start Practice Test" at bounding box center [566, 375] width 227 height 39
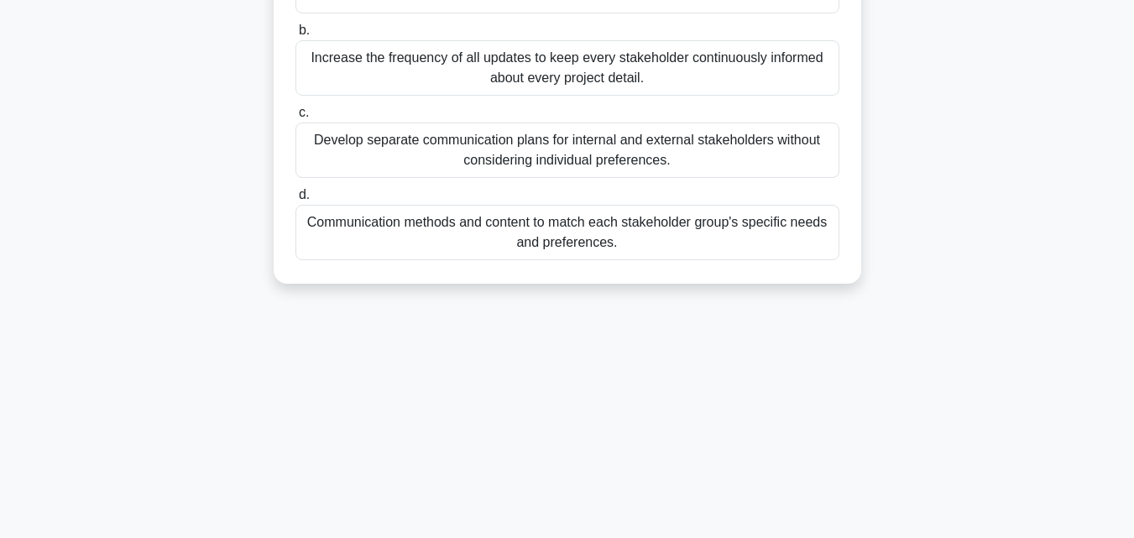
scroll to position [252, 0]
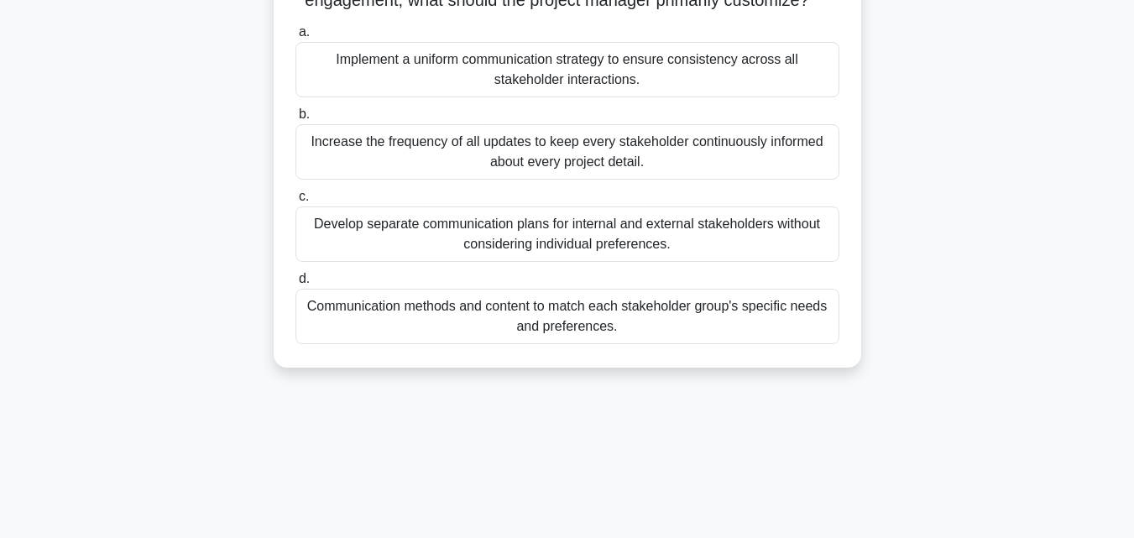
drag, startPoint x: 642, startPoint y: 101, endPoint x: 566, endPoint y: 118, distance: 78.4
click at [566, 97] on div "Implement a uniform communication strategy to ensure consistency across all sta…" at bounding box center [567, 69] width 544 height 55
copy div "interactions."
click at [683, 89] on div "Implement a uniform communication strategy to ensure consistency across all sta…" at bounding box center [567, 69] width 544 height 55
click at [295, 38] on input "a. Implement a uniform communication strategy to ensure consistency across all …" at bounding box center [295, 32] width 0 height 11
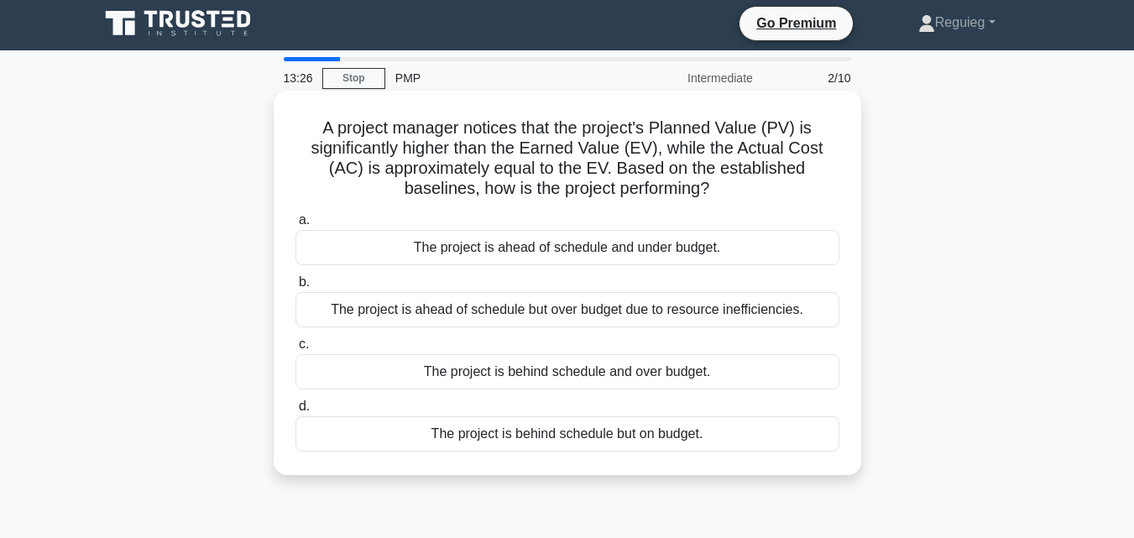
scroll to position [0, 0]
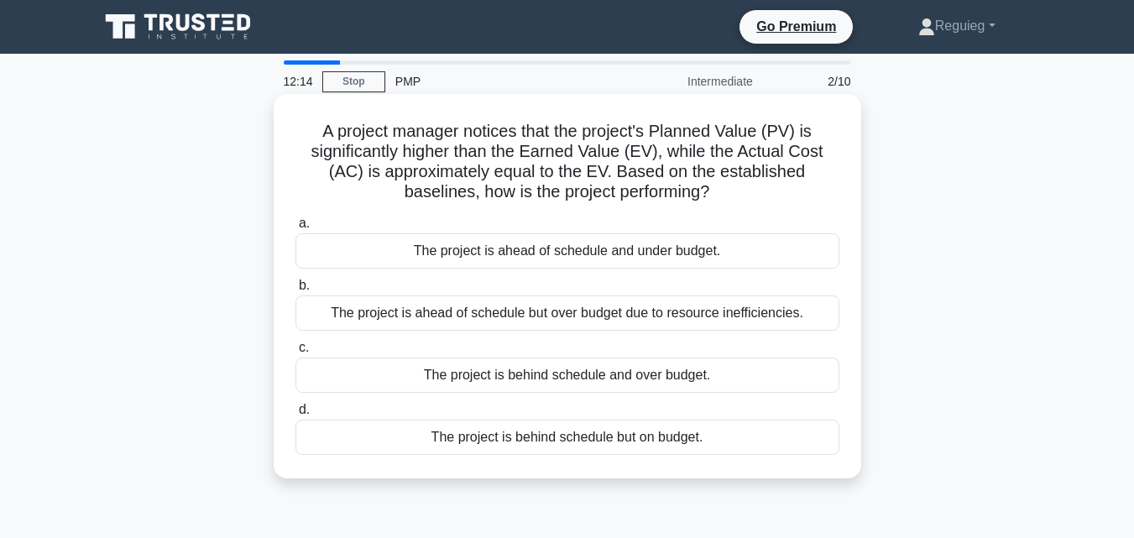
click at [511, 441] on div "The project is behind schedule but on budget." at bounding box center [567, 437] width 544 height 35
click at [295, 415] on input "d. The project is behind schedule but on budget." at bounding box center [295, 410] width 0 height 11
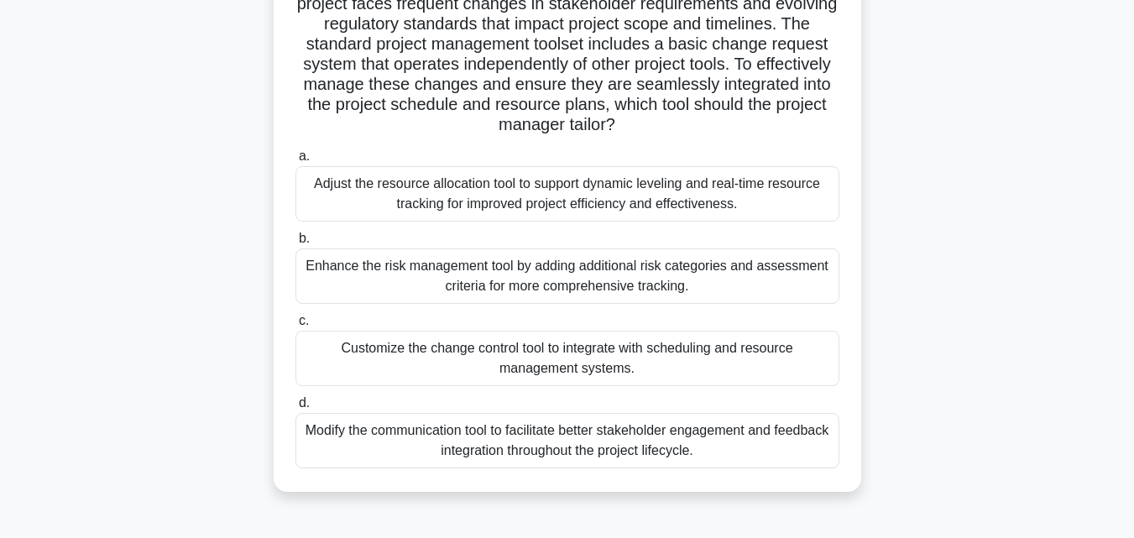
scroll to position [252, 0]
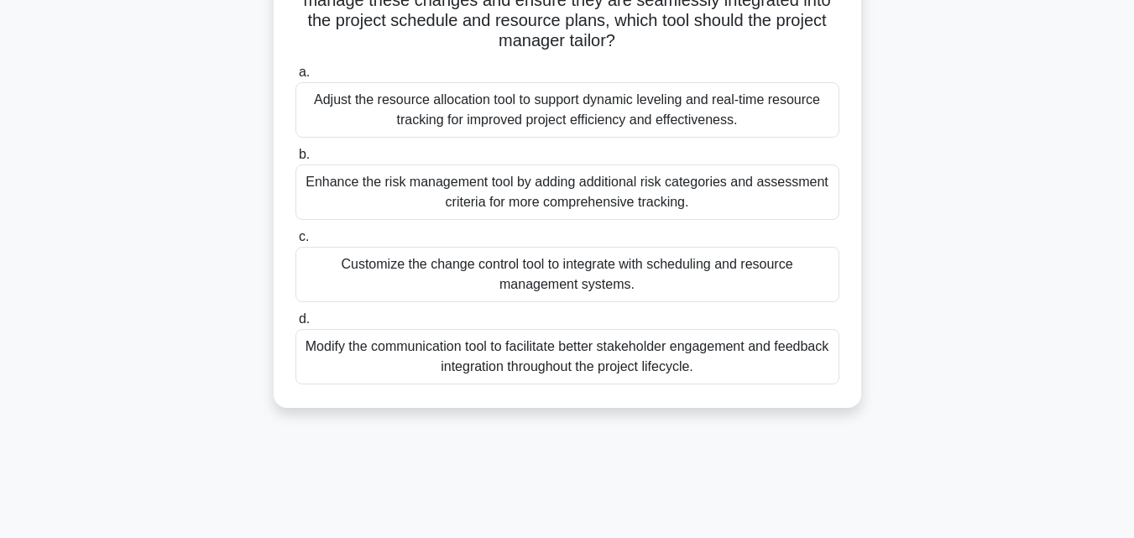
click at [434, 281] on div "Customize the change control tool to integrate with scheduling and resource man…" at bounding box center [567, 274] width 544 height 55
click at [295, 243] on input "c. Customize the change control tool to integrate with scheduling and resource …" at bounding box center [295, 237] width 0 height 11
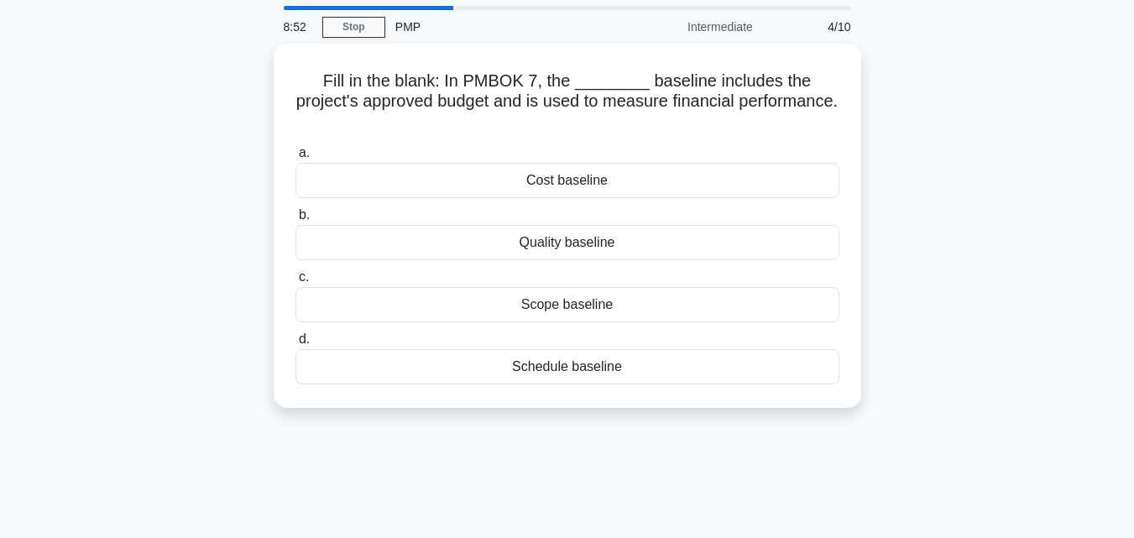
scroll to position [0, 0]
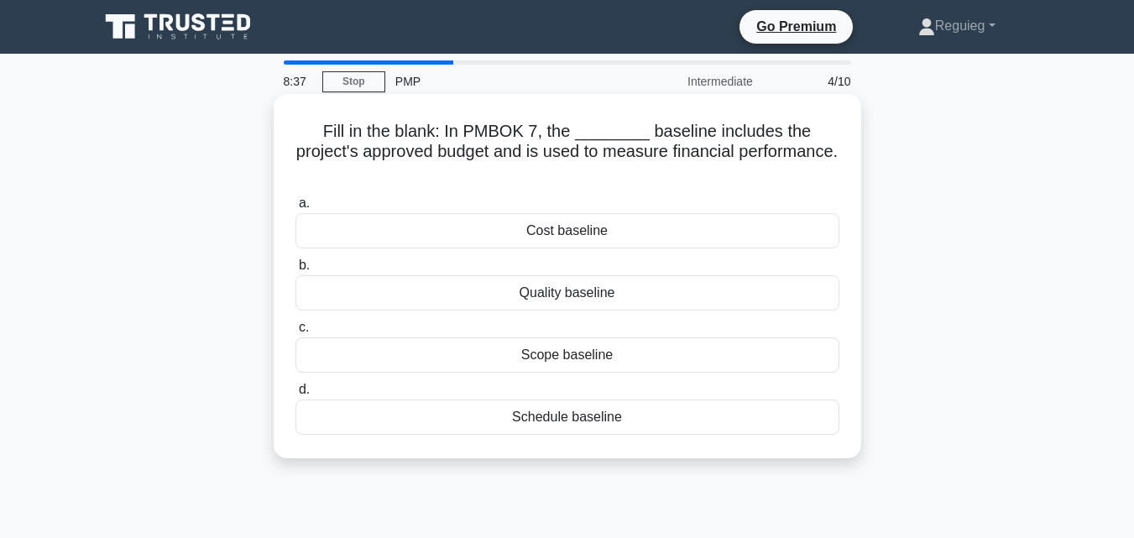
click at [575, 220] on div "Cost baseline" at bounding box center [567, 230] width 544 height 35
click at [295, 209] on input "a. Cost baseline" at bounding box center [295, 203] width 0 height 11
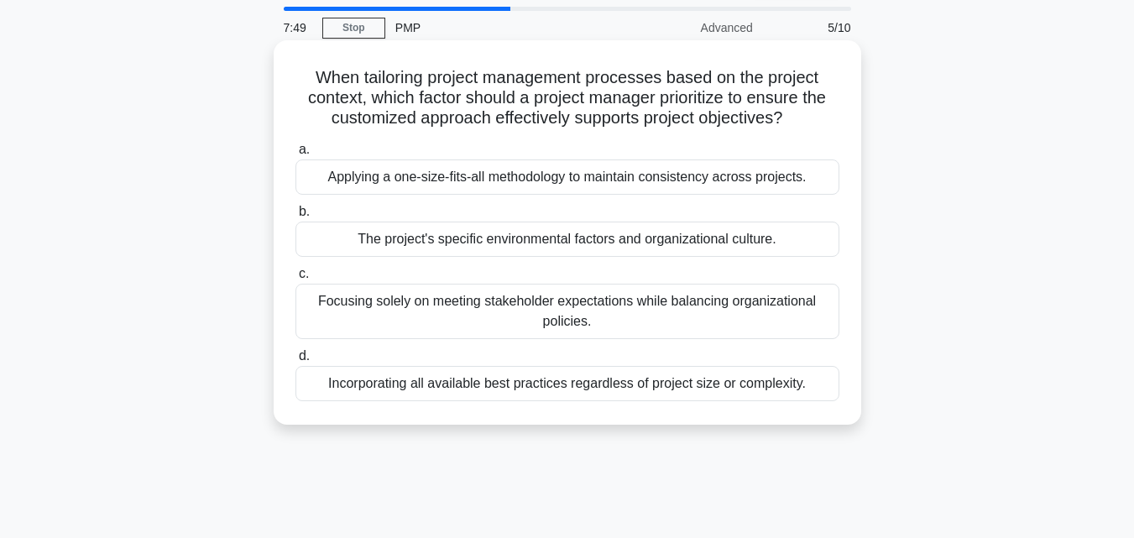
scroll to position [84, 0]
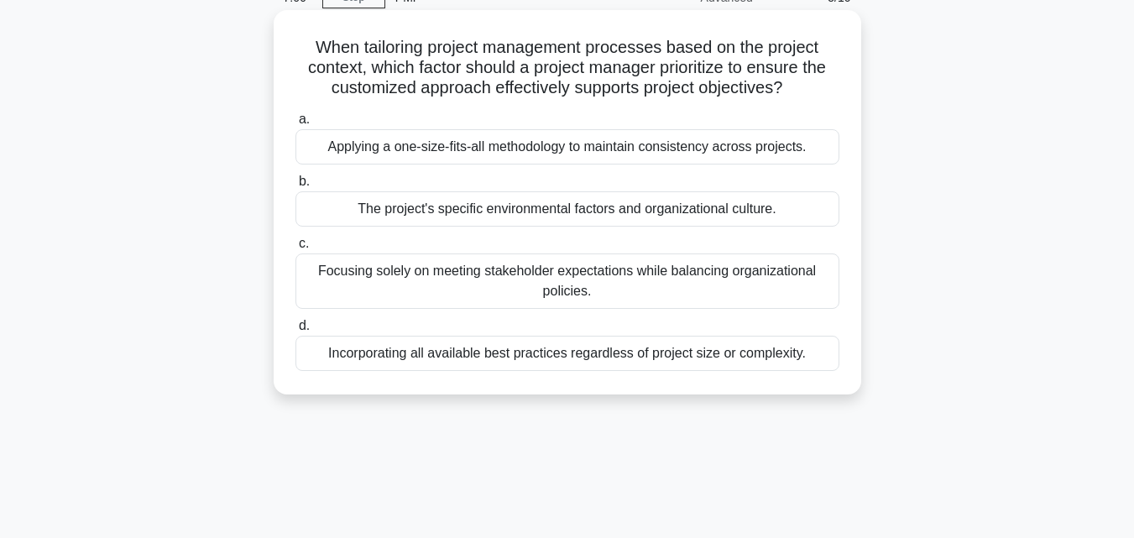
click at [408, 296] on div "Focusing solely on meeting stakeholder expectations while balancing organizatio…" at bounding box center [567, 280] width 544 height 55
click at [295, 249] on input "c. Focusing solely on meeting stakeholder expectations while balancing organiza…" at bounding box center [295, 243] width 0 height 11
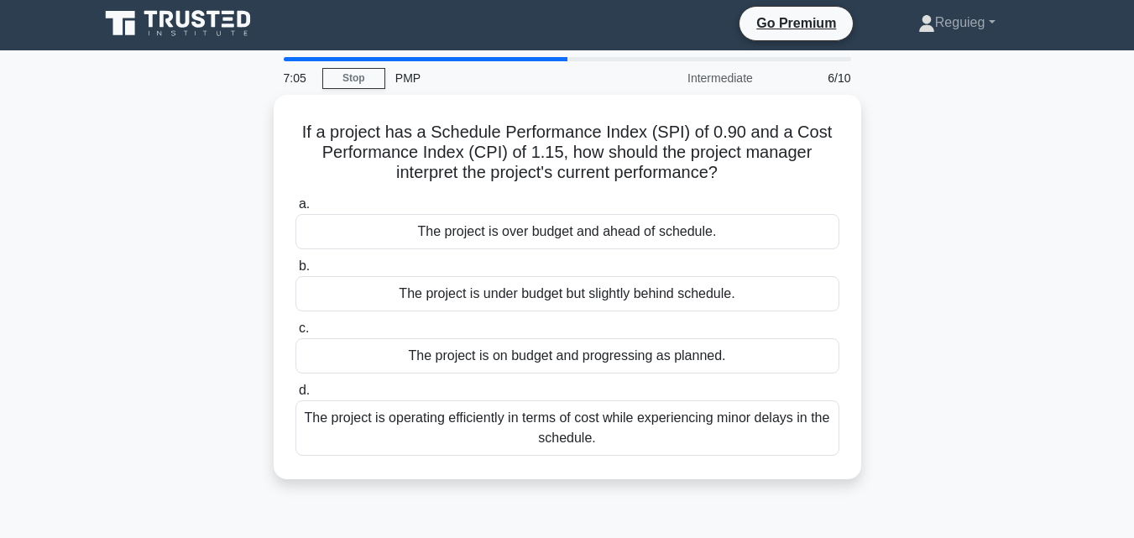
scroll to position [0, 0]
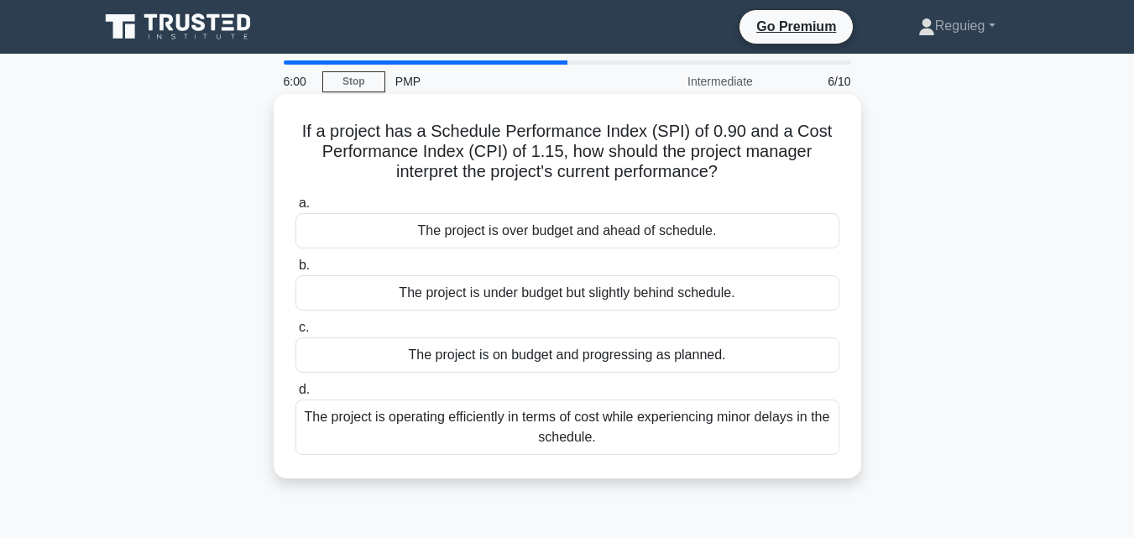
click at [550, 305] on div "The project is under budget but slightly behind schedule." at bounding box center [567, 292] width 544 height 35
click at [295, 271] on input "b. The project is under budget but slightly behind schedule." at bounding box center [295, 265] width 0 height 11
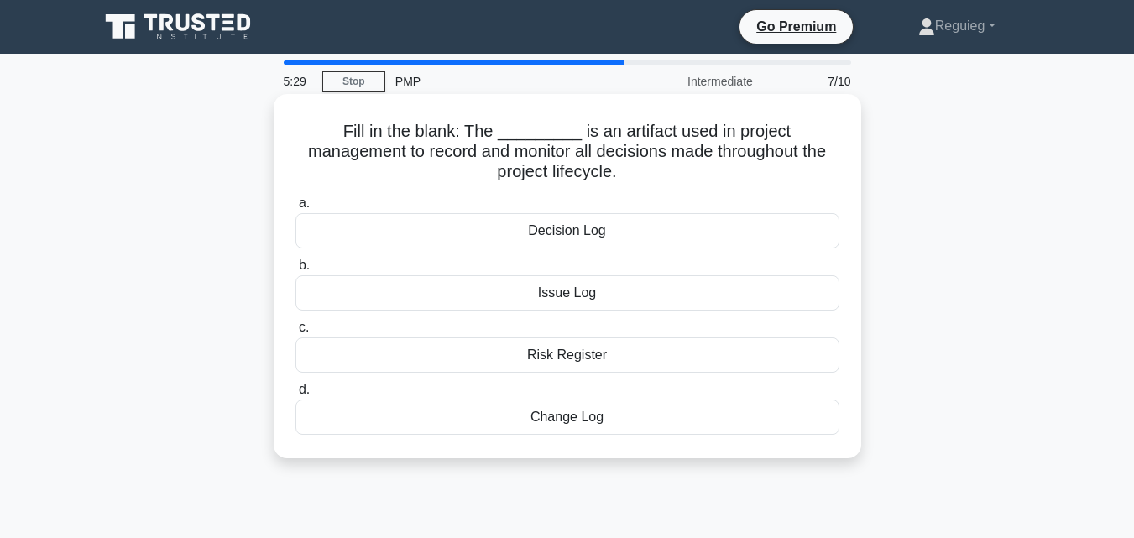
click at [620, 232] on div "Decision Log" at bounding box center [567, 230] width 544 height 35
click at [295, 209] on input "a. Decision Log" at bounding box center [295, 203] width 0 height 11
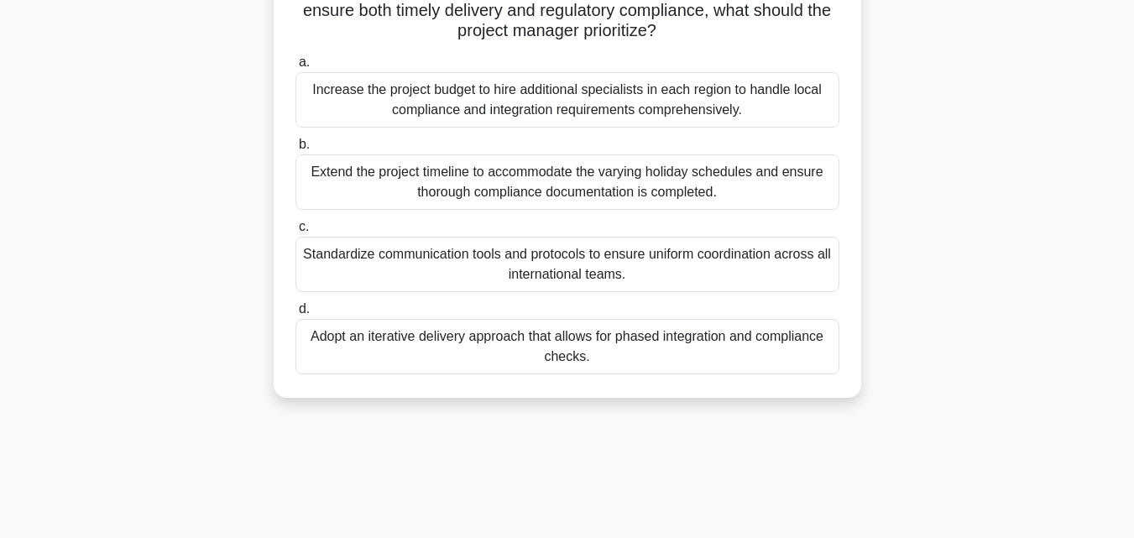
scroll to position [252, 0]
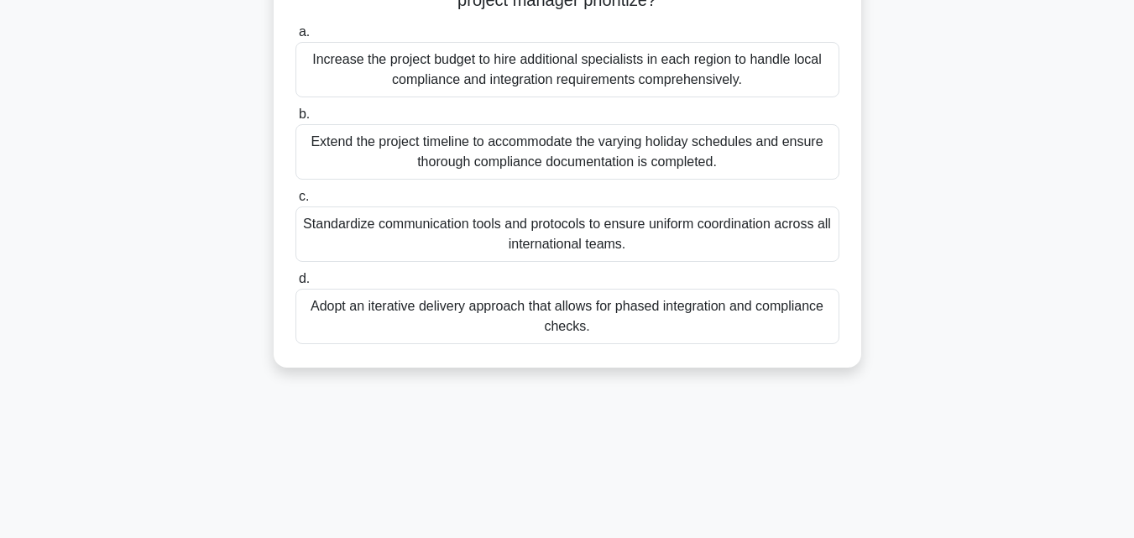
click at [460, 242] on div "Standardize communication tools and protocols to ensure uniform coordination ac…" at bounding box center [567, 233] width 544 height 55
click at [295, 202] on input "c. Standardize communication tools and protocols to ensure uniform coordination…" at bounding box center [295, 196] width 0 height 11
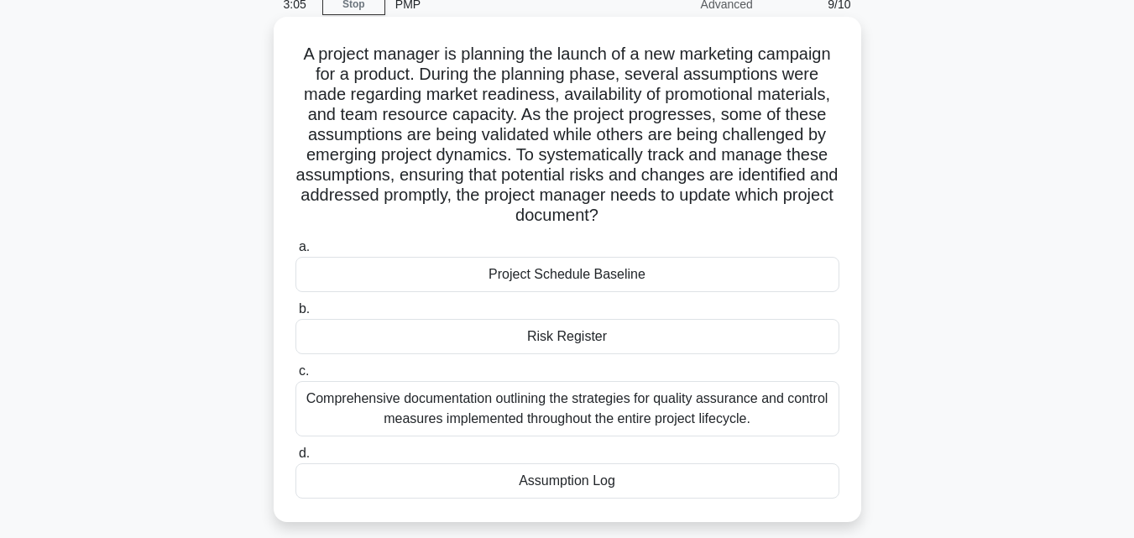
scroll to position [168, 0]
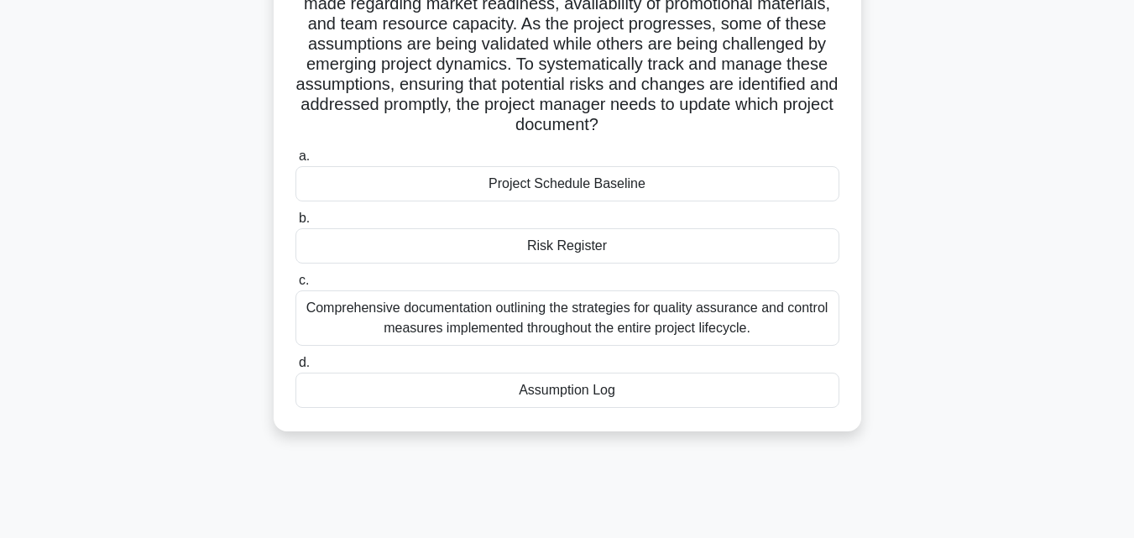
click at [530, 398] on div "Assumption Log" at bounding box center [567, 390] width 544 height 35
click at [295, 368] on input "d. Assumption Log" at bounding box center [295, 363] width 0 height 11
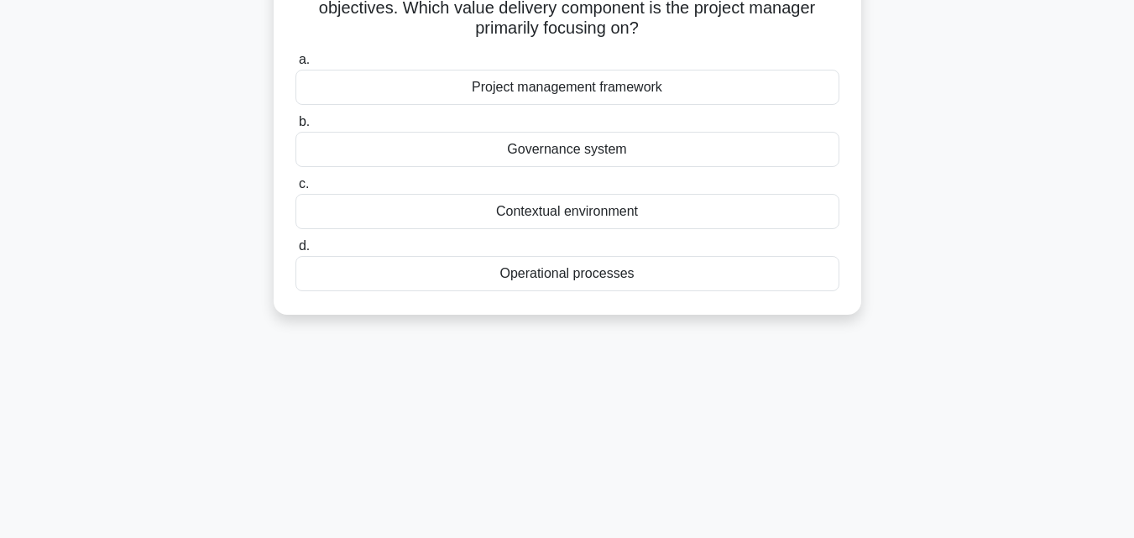
scroll to position [0, 0]
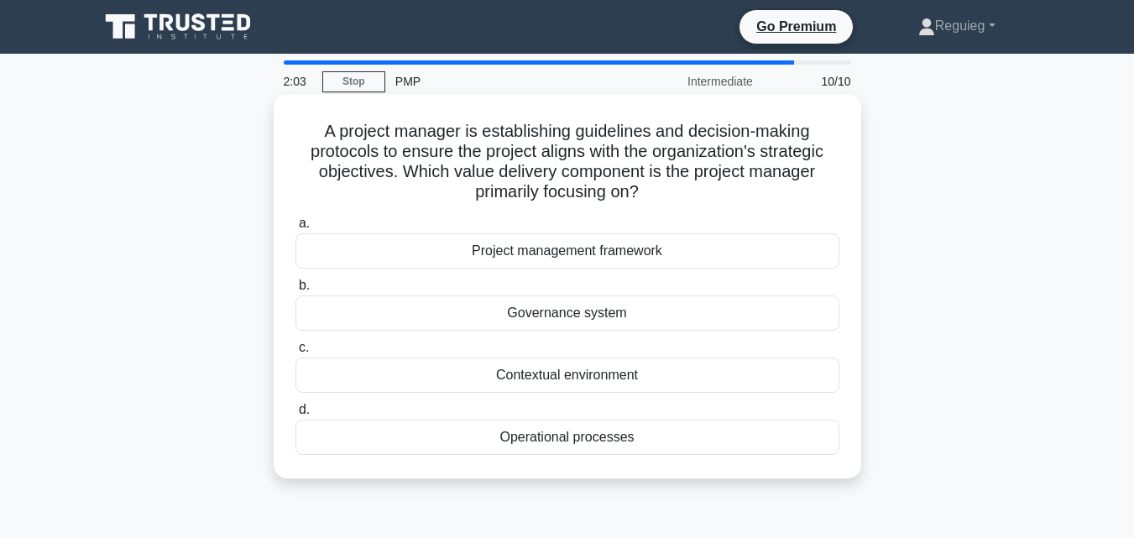
click at [627, 315] on div "Governance system" at bounding box center [567, 312] width 544 height 35
click at [295, 291] on input "b. Governance system" at bounding box center [295, 285] width 0 height 11
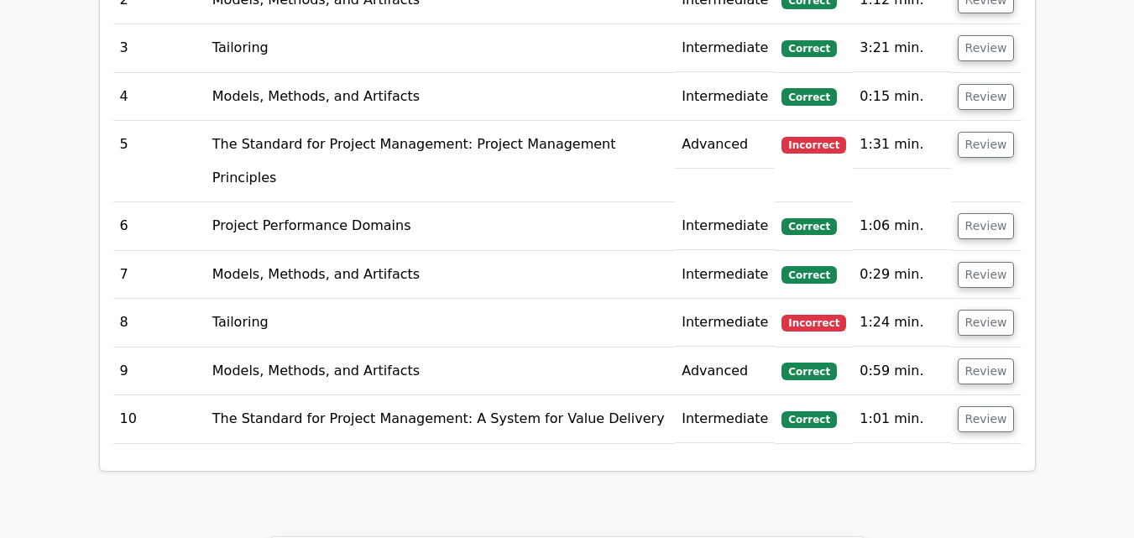
scroll to position [2182, 0]
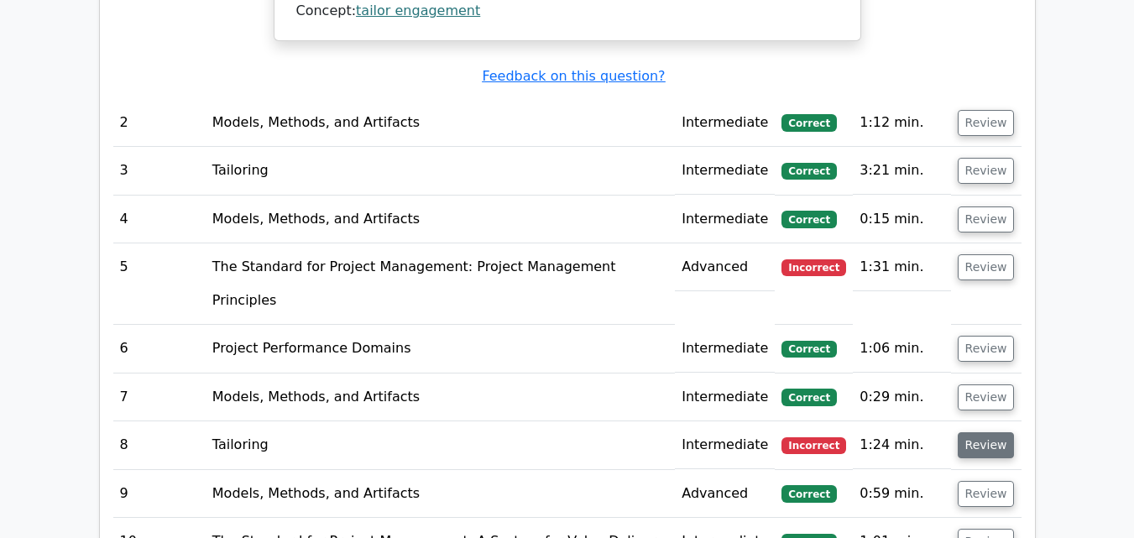
click at [982, 432] on button "Review" at bounding box center [986, 445] width 57 height 26
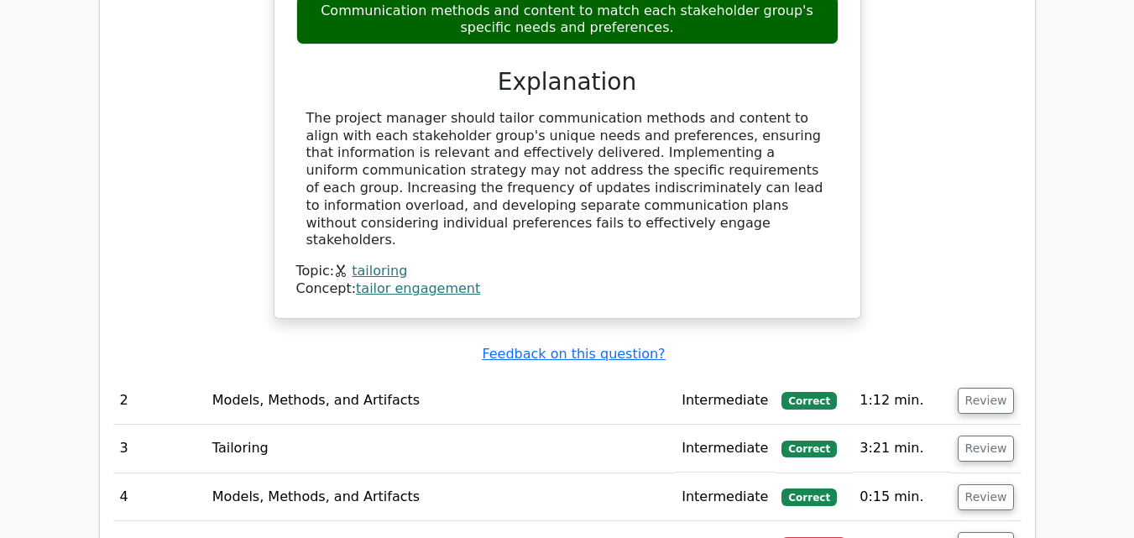
scroll to position [2014, 0]
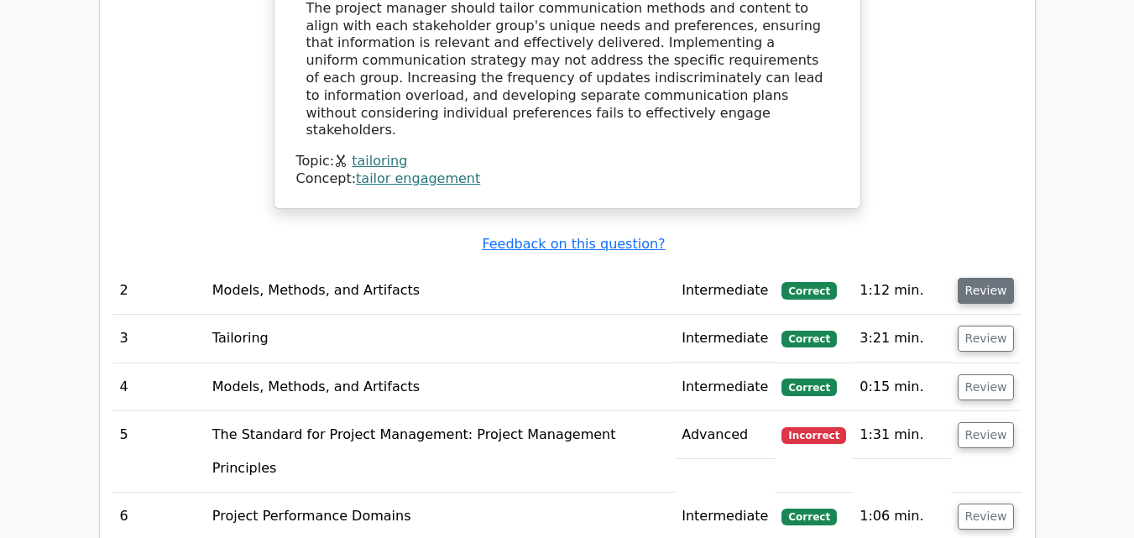
click at [971, 278] on button "Review" at bounding box center [986, 291] width 57 height 26
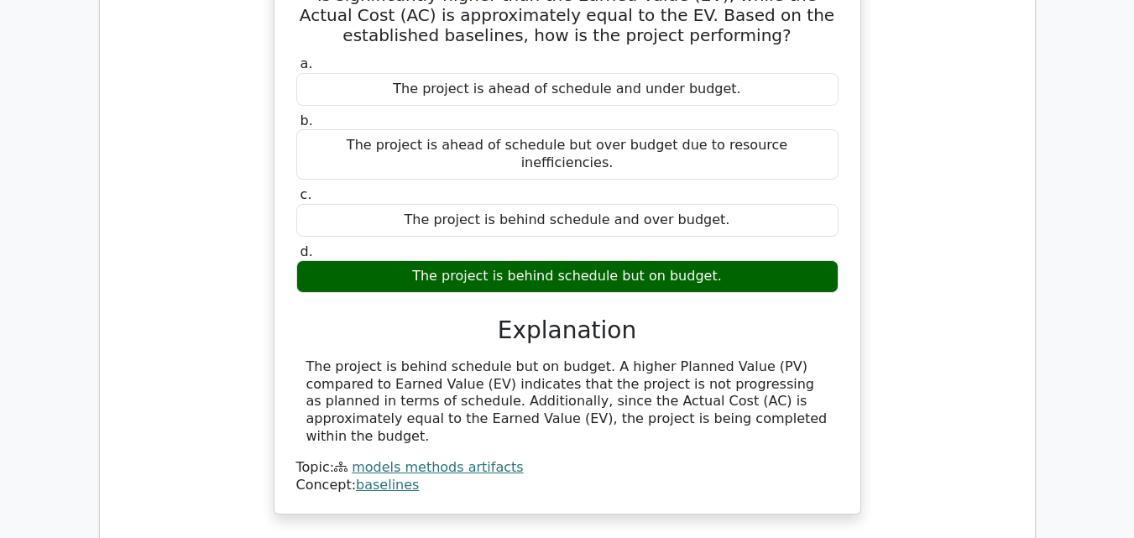
scroll to position [2686, 0]
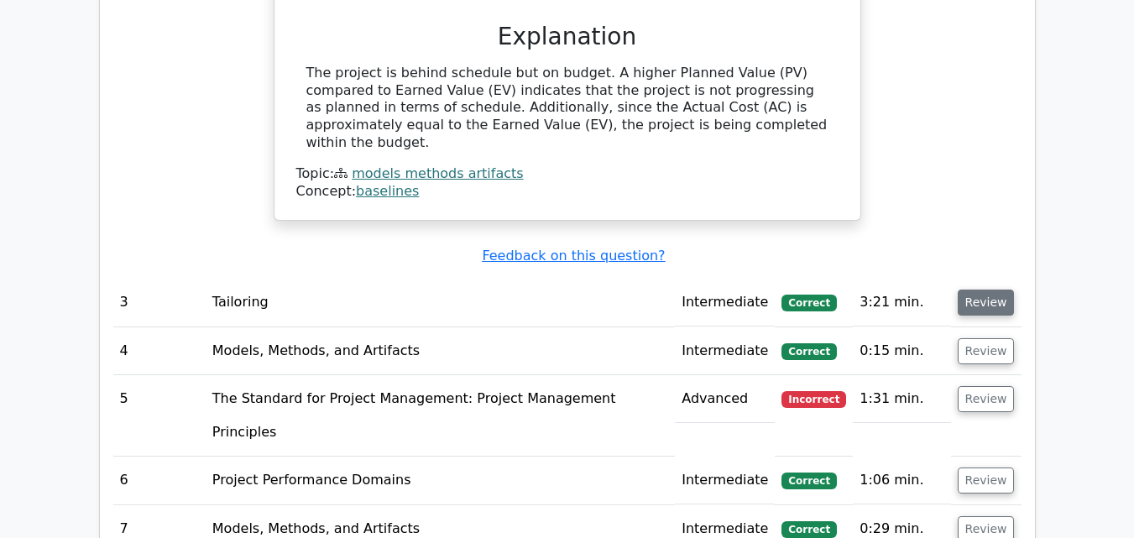
click at [974, 290] on button "Review" at bounding box center [986, 303] width 57 height 26
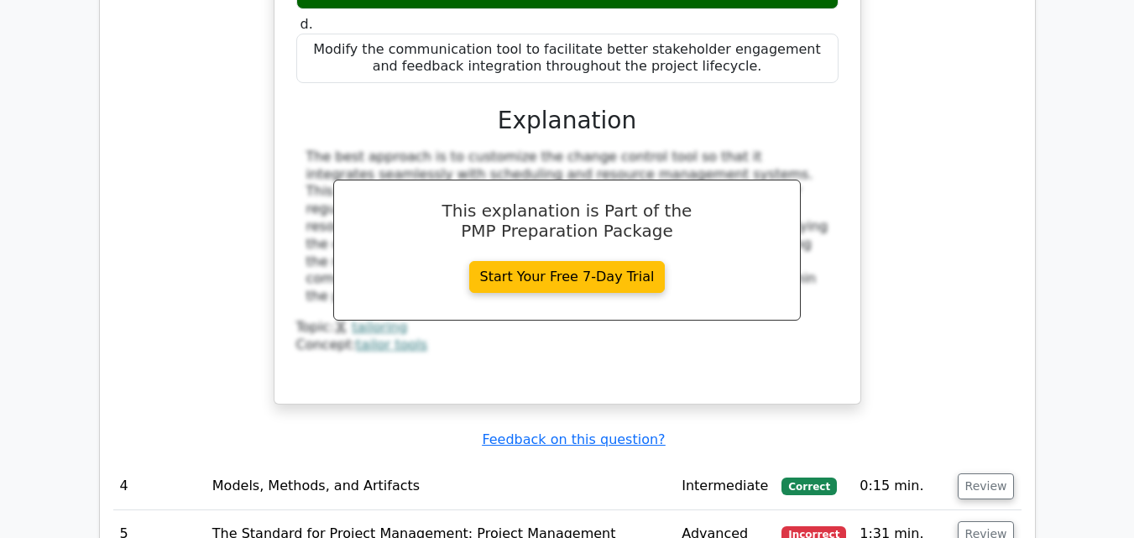
scroll to position [3609, 0]
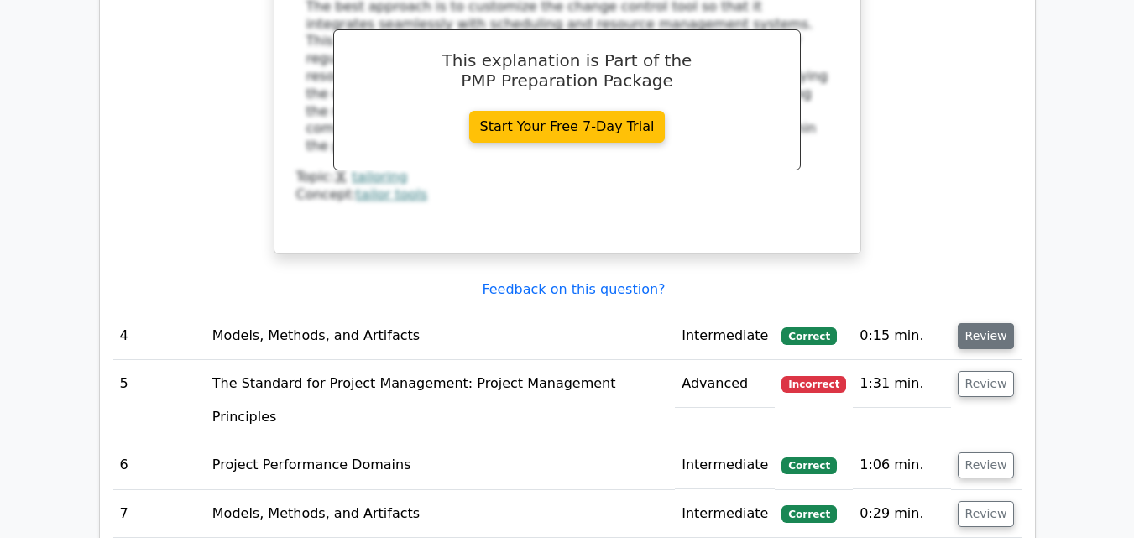
click at [967, 323] on button "Review" at bounding box center [986, 336] width 57 height 26
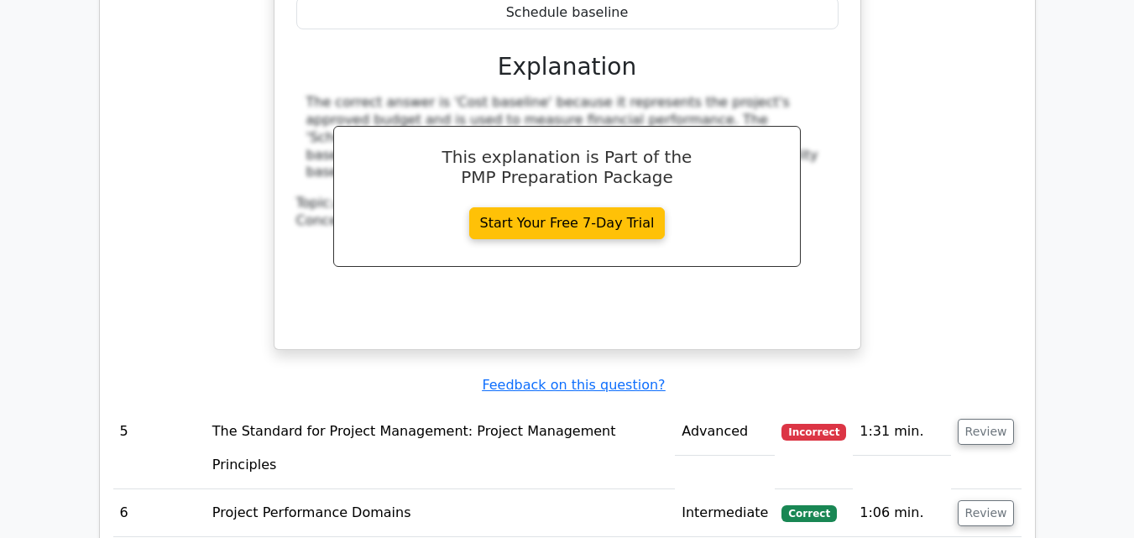
scroll to position [4364, 0]
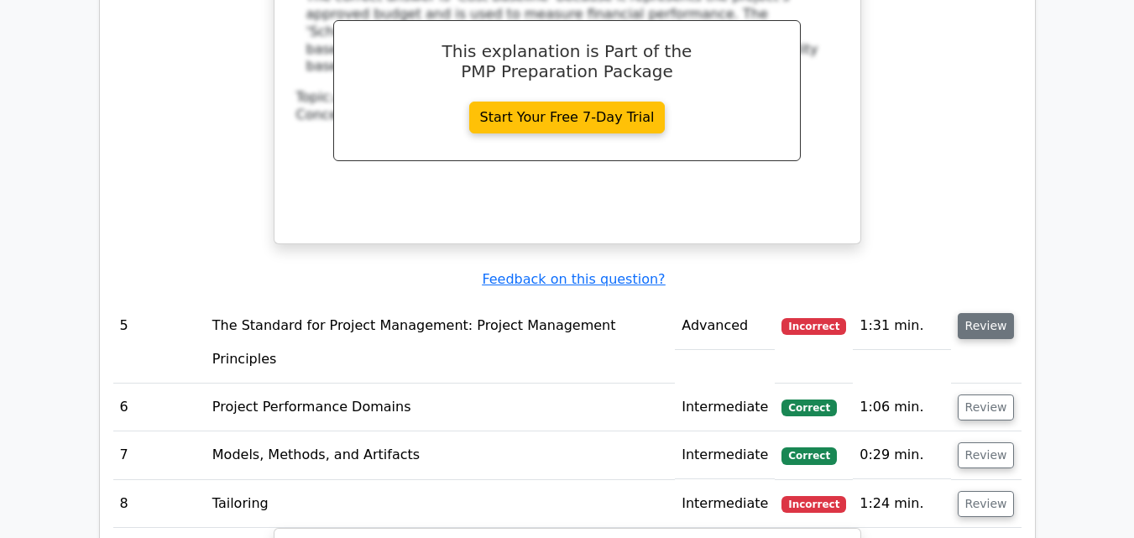
click at [971, 313] on button "Review" at bounding box center [986, 326] width 57 height 26
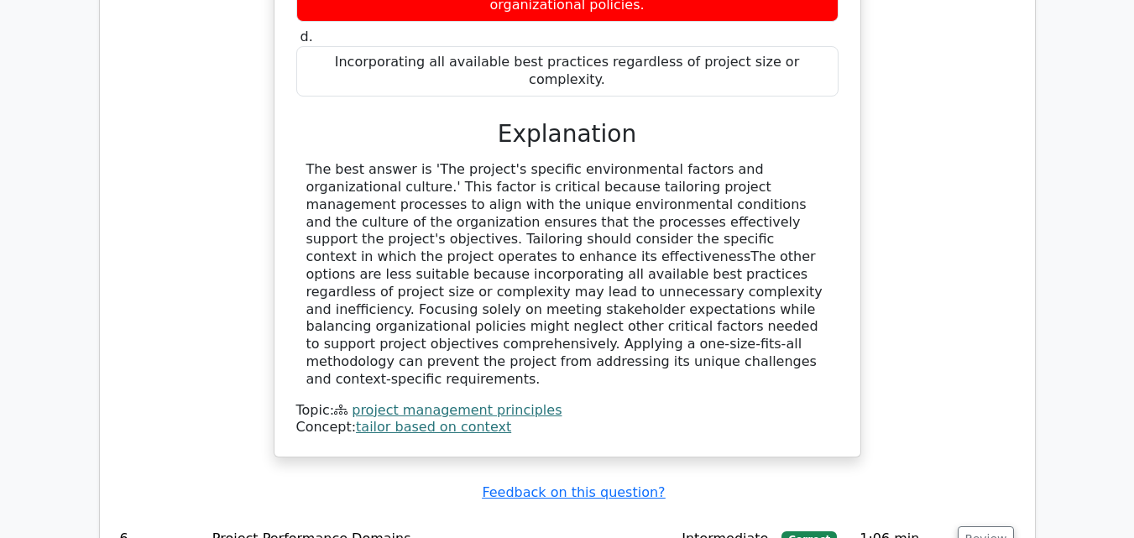
scroll to position [5119, 0]
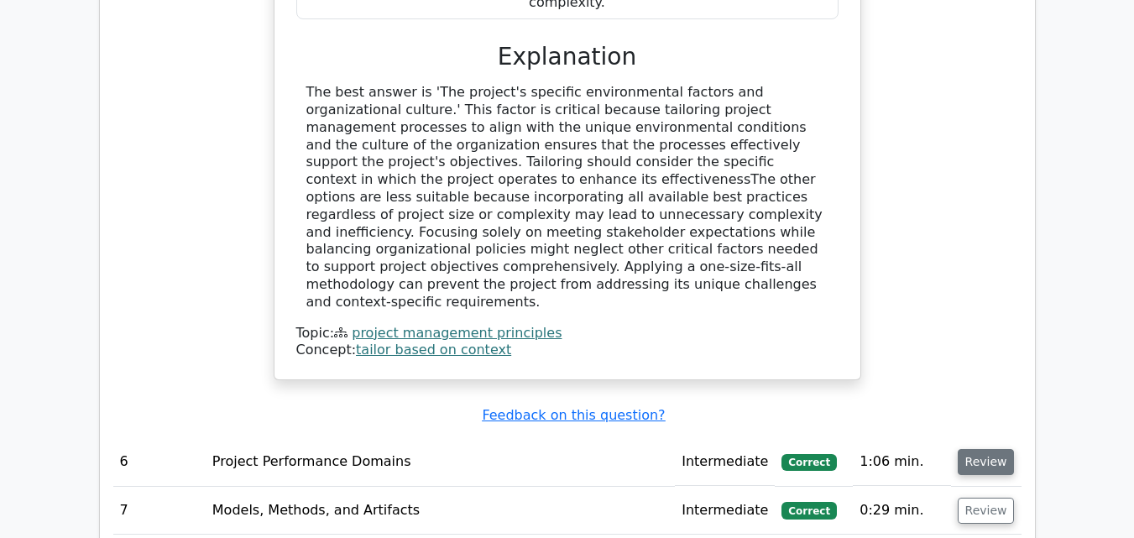
click at [979, 449] on button "Review" at bounding box center [986, 462] width 57 height 26
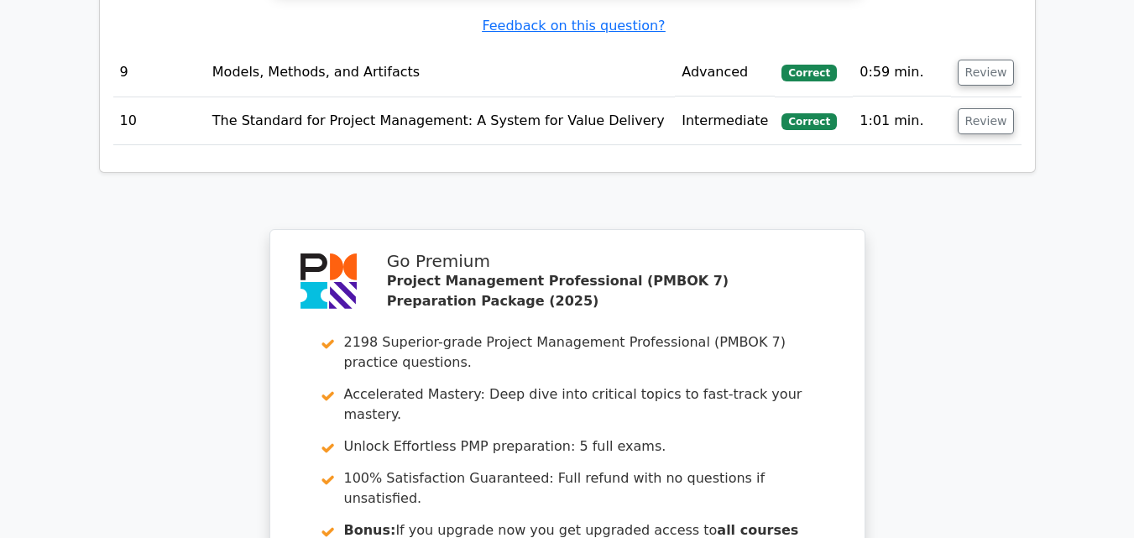
scroll to position [7338, 0]
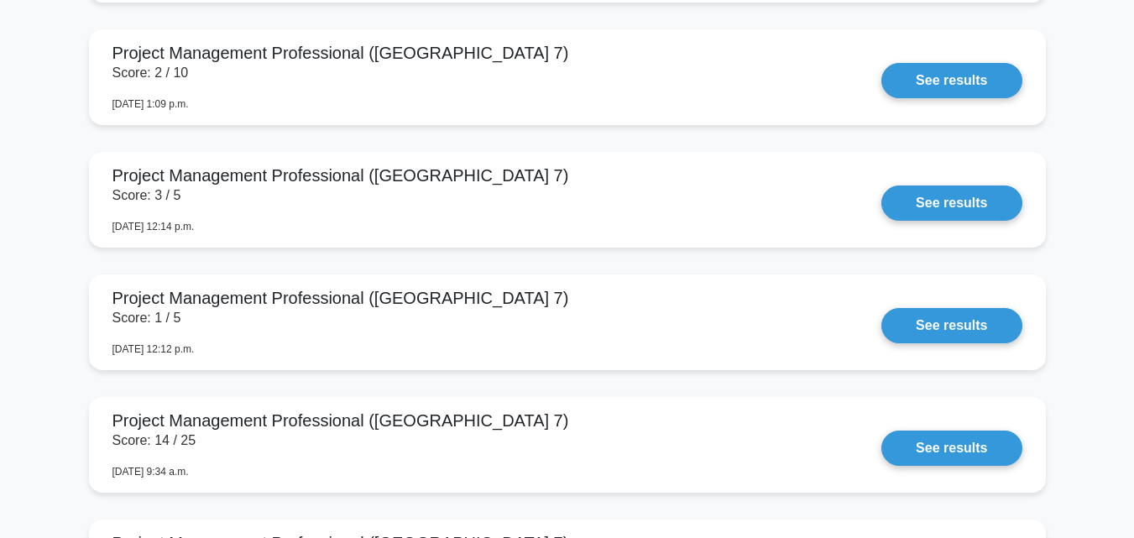
scroll to position [2098, 0]
